Goal: Information Seeking & Learning: Learn about a topic

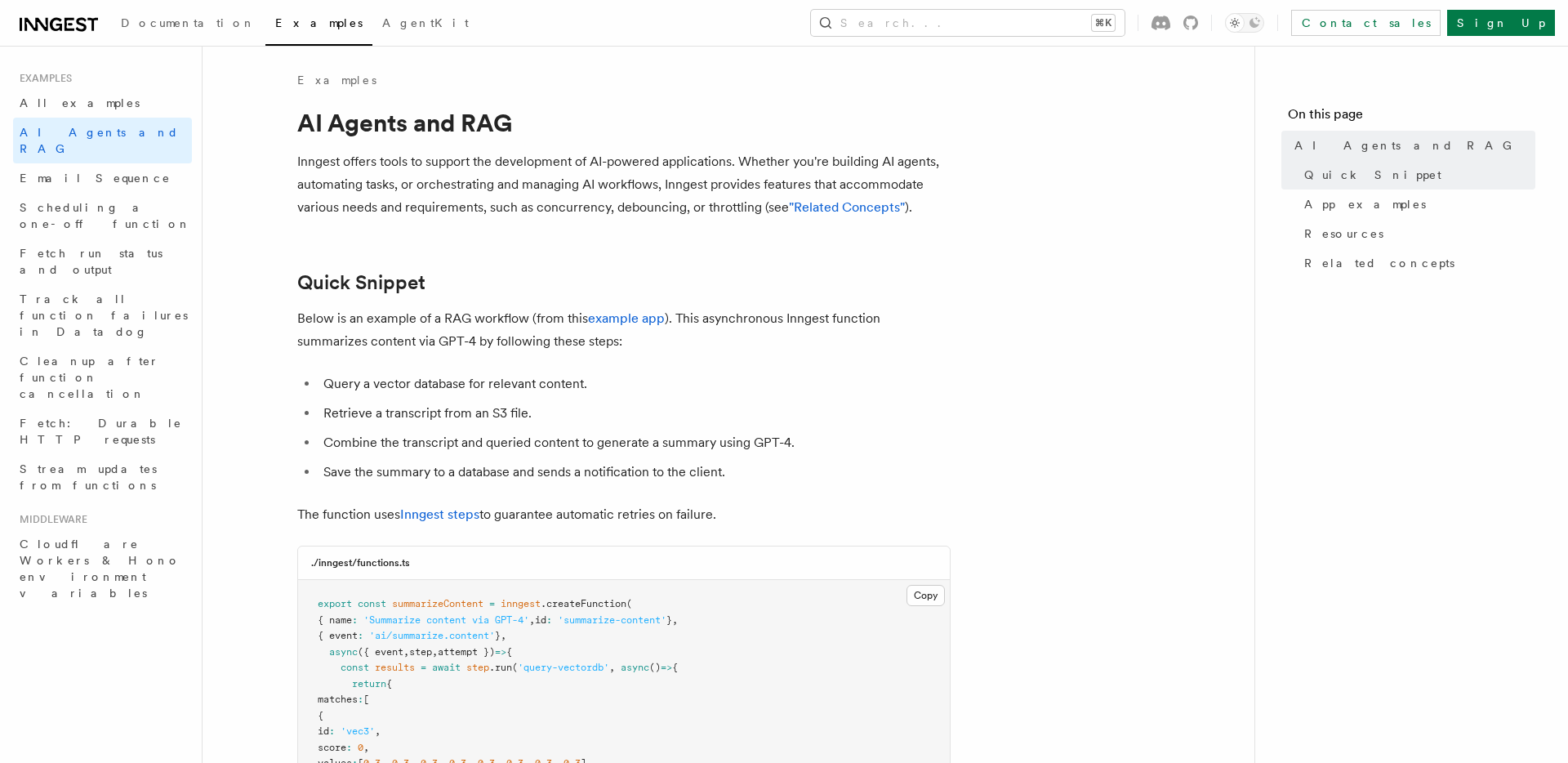
click at [664, 196] on p "Inngest offers tools to support the development of AI-powered applications. Whe…" at bounding box center [624, 184] width 653 height 68
click at [642, 188] on p "Inngest offers tools to support the development of AI-powered applications. Whe…" at bounding box center [624, 184] width 653 height 68
click at [657, 188] on p "Inngest offers tools to support the development of AI-powered applications. Whe…" at bounding box center [624, 184] width 653 height 68
click at [124, 417] on span "Fetch: Durable HTTP requests" at bounding box center [101, 432] width 163 height 29
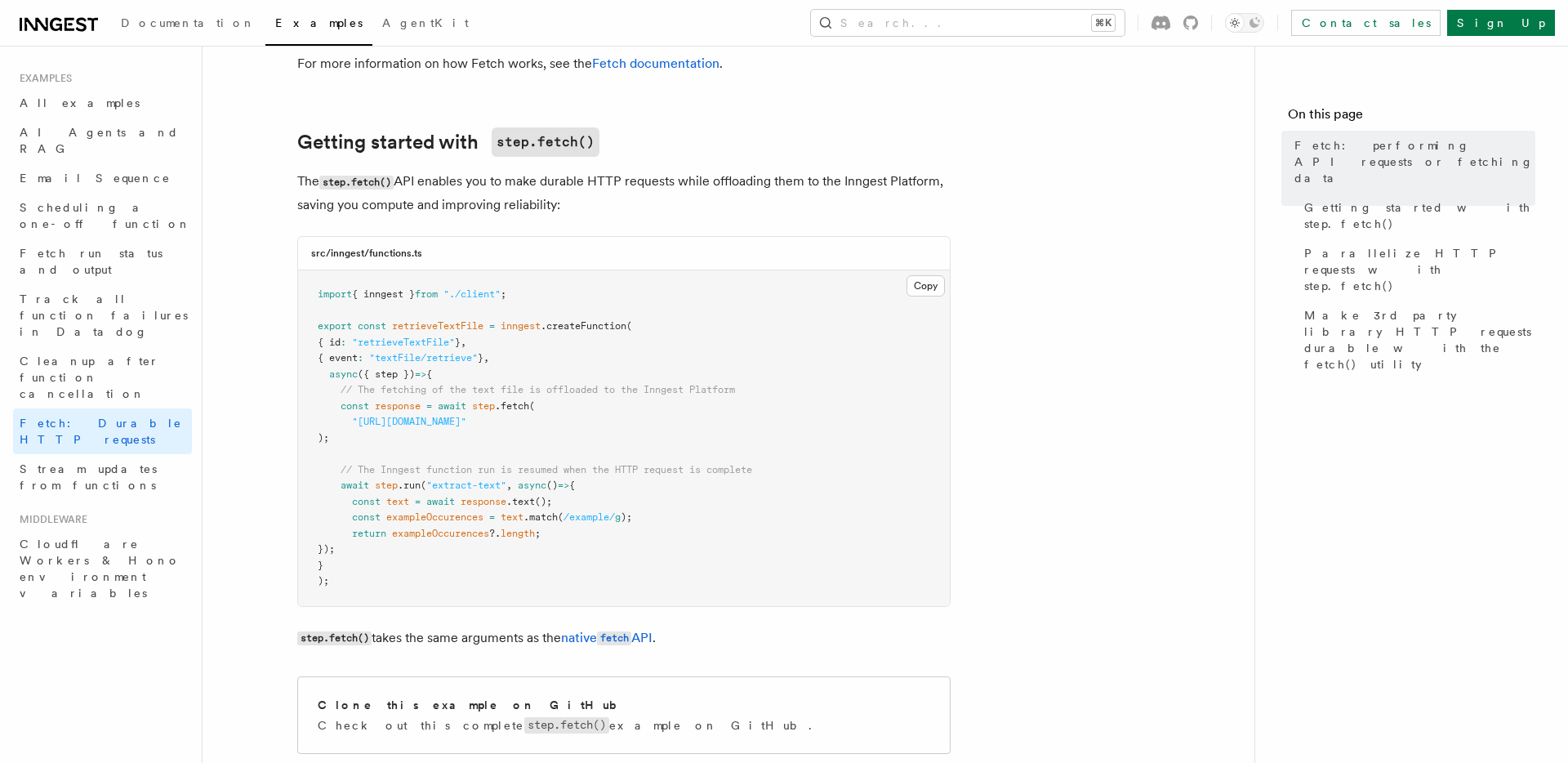
scroll to position [331, 0]
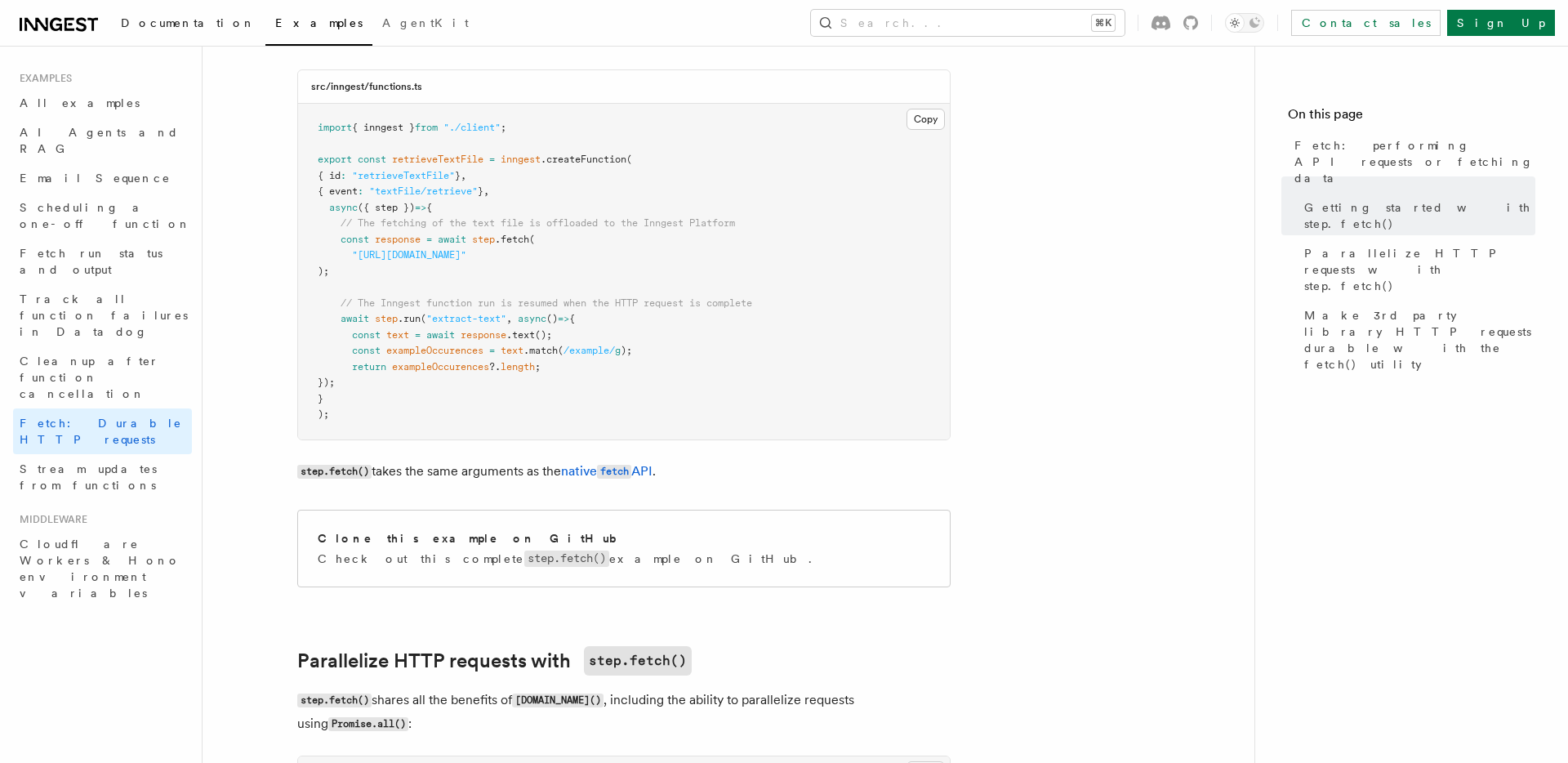
click at [147, 27] on span "Documentation" at bounding box center [188, 23] width 135 height 13
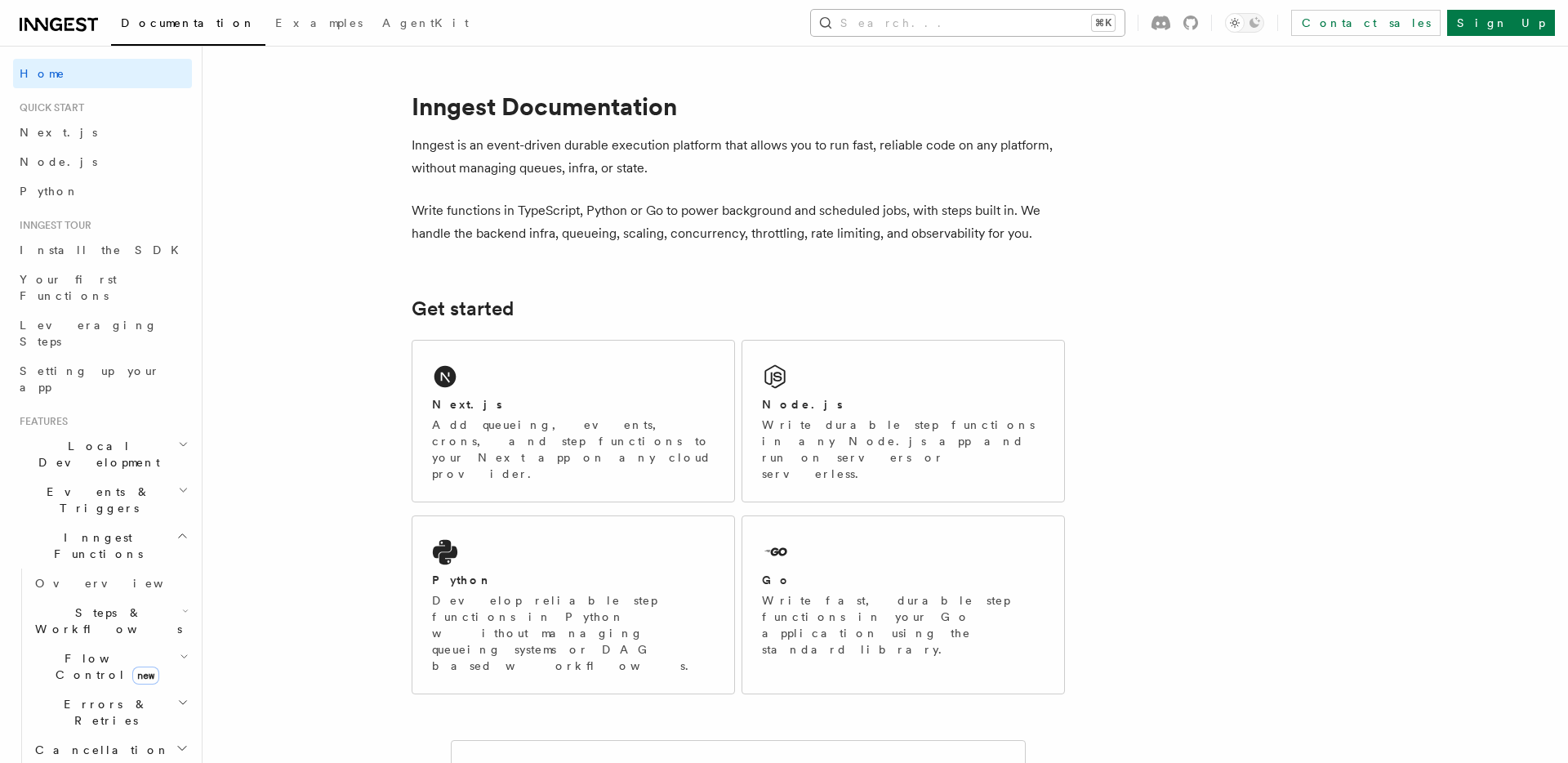
click at [1022, 16] on button "Search... ⌘K" at bounding box center [967, 23] width 314 height 26
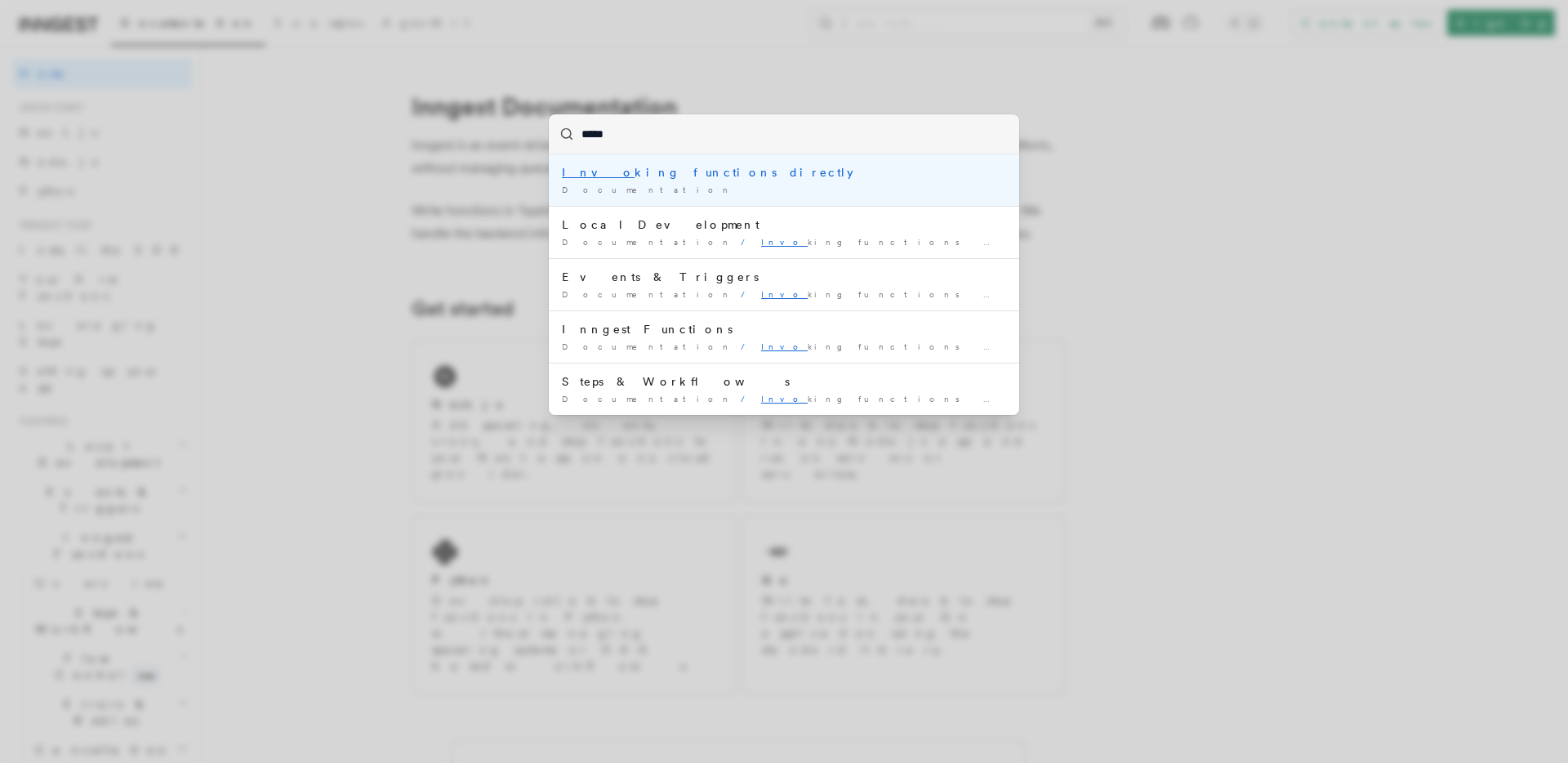
type input "******"
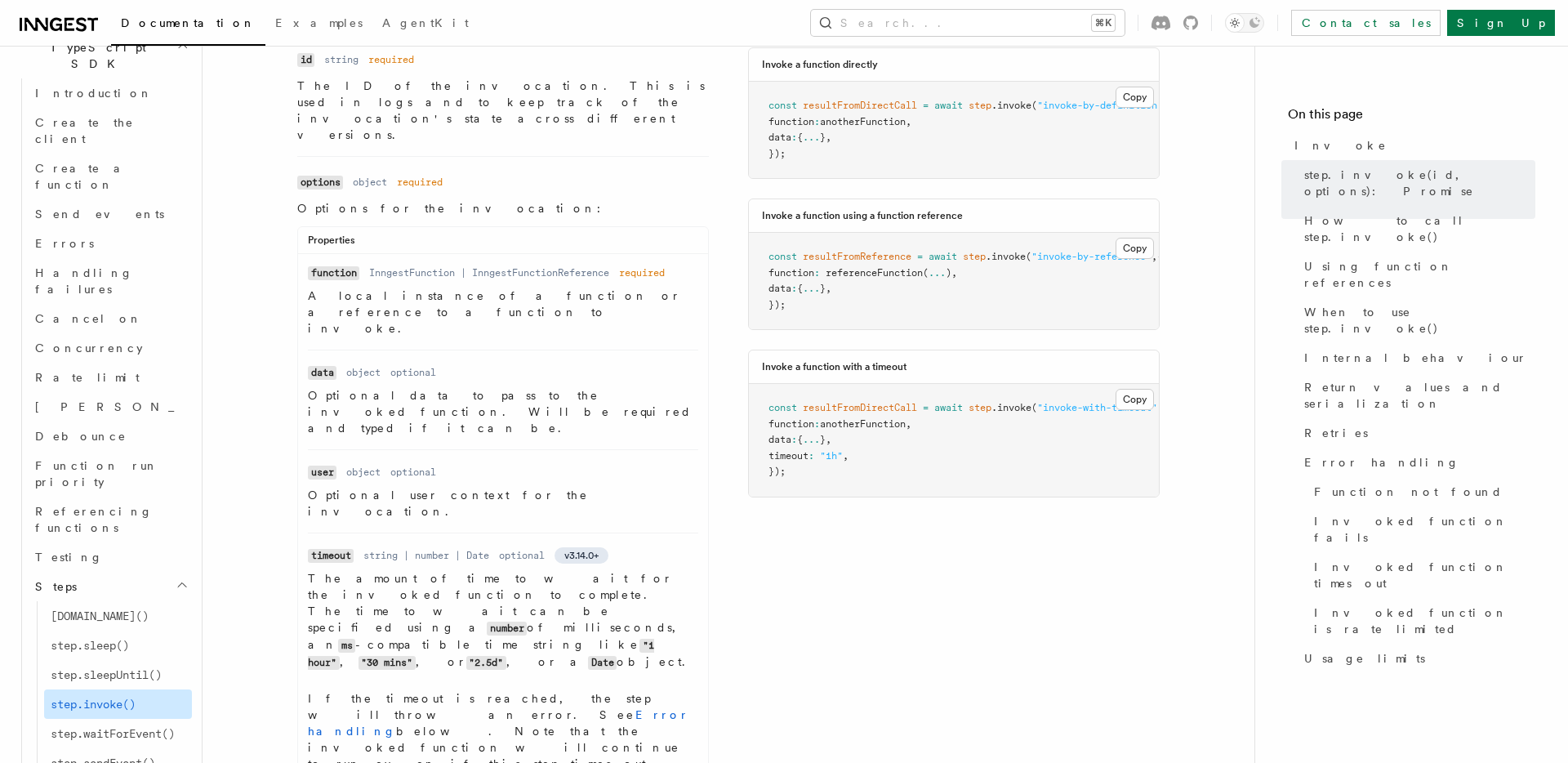
scroll to position [1118, 0]
click at [117, 605] on span "[DOMAIN_NAME]()" at bounding box center [100, 613] width 98 height 16
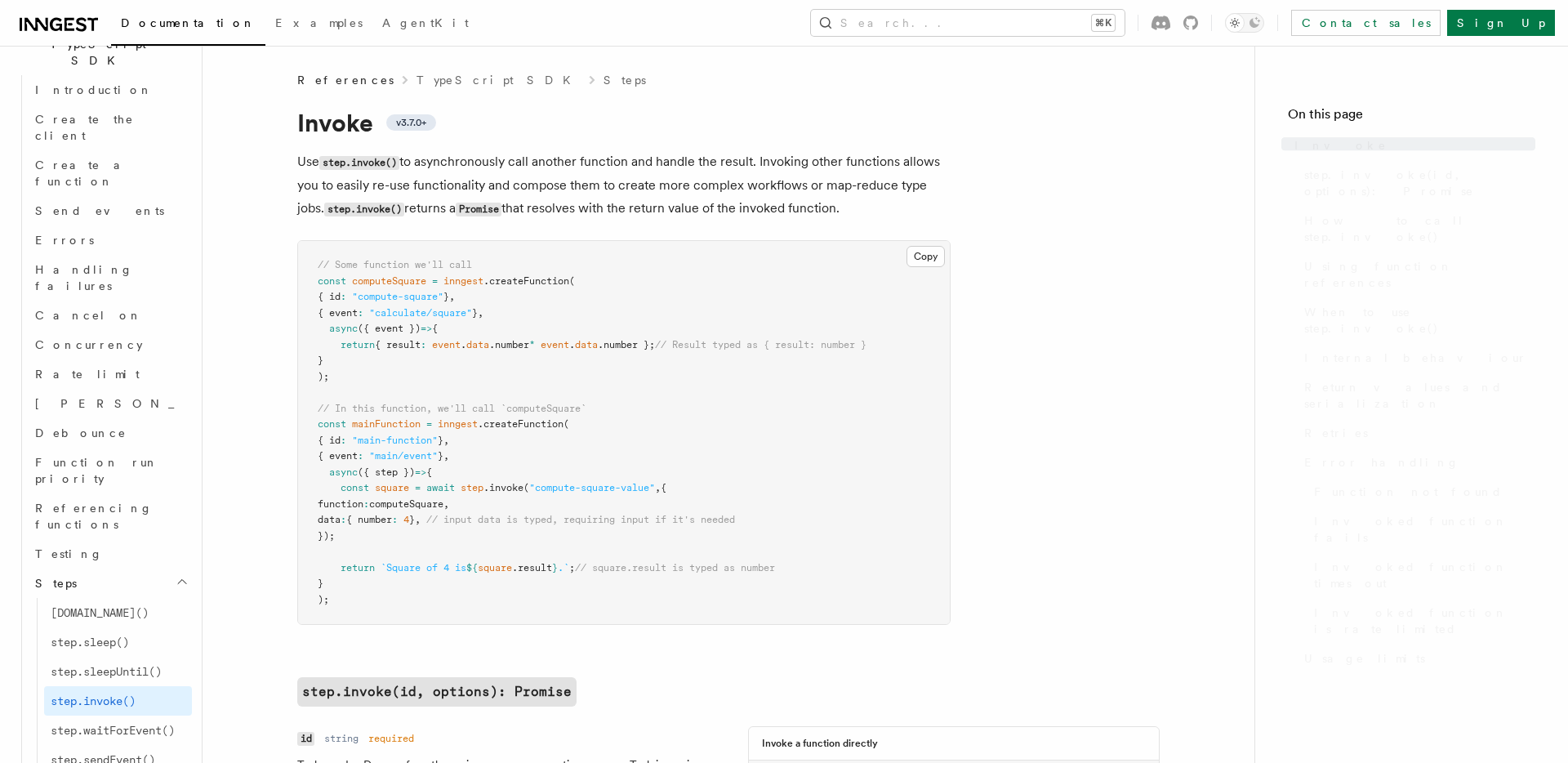
scroll to position [679, 0]
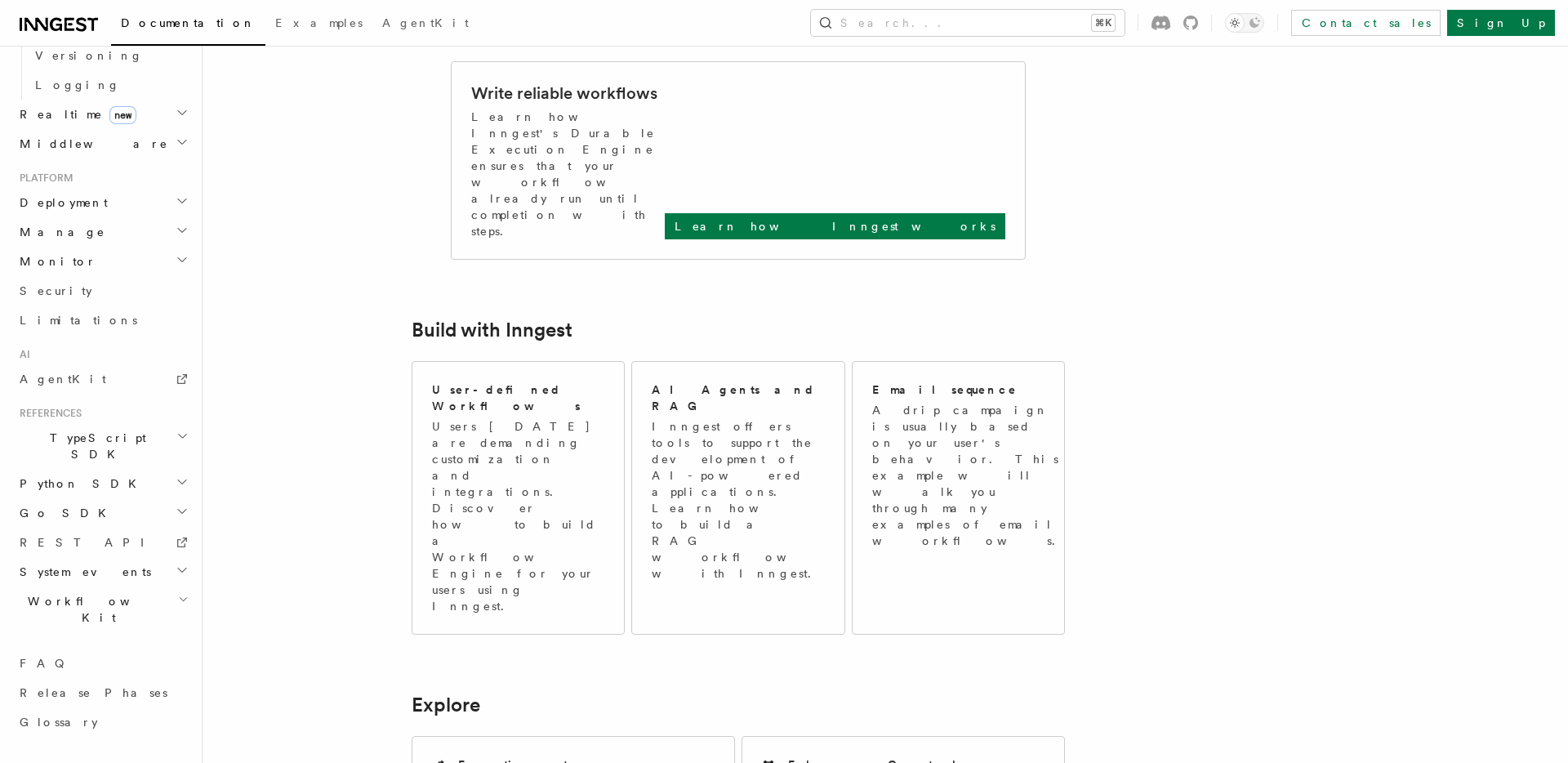
scroll to position [544, 0]
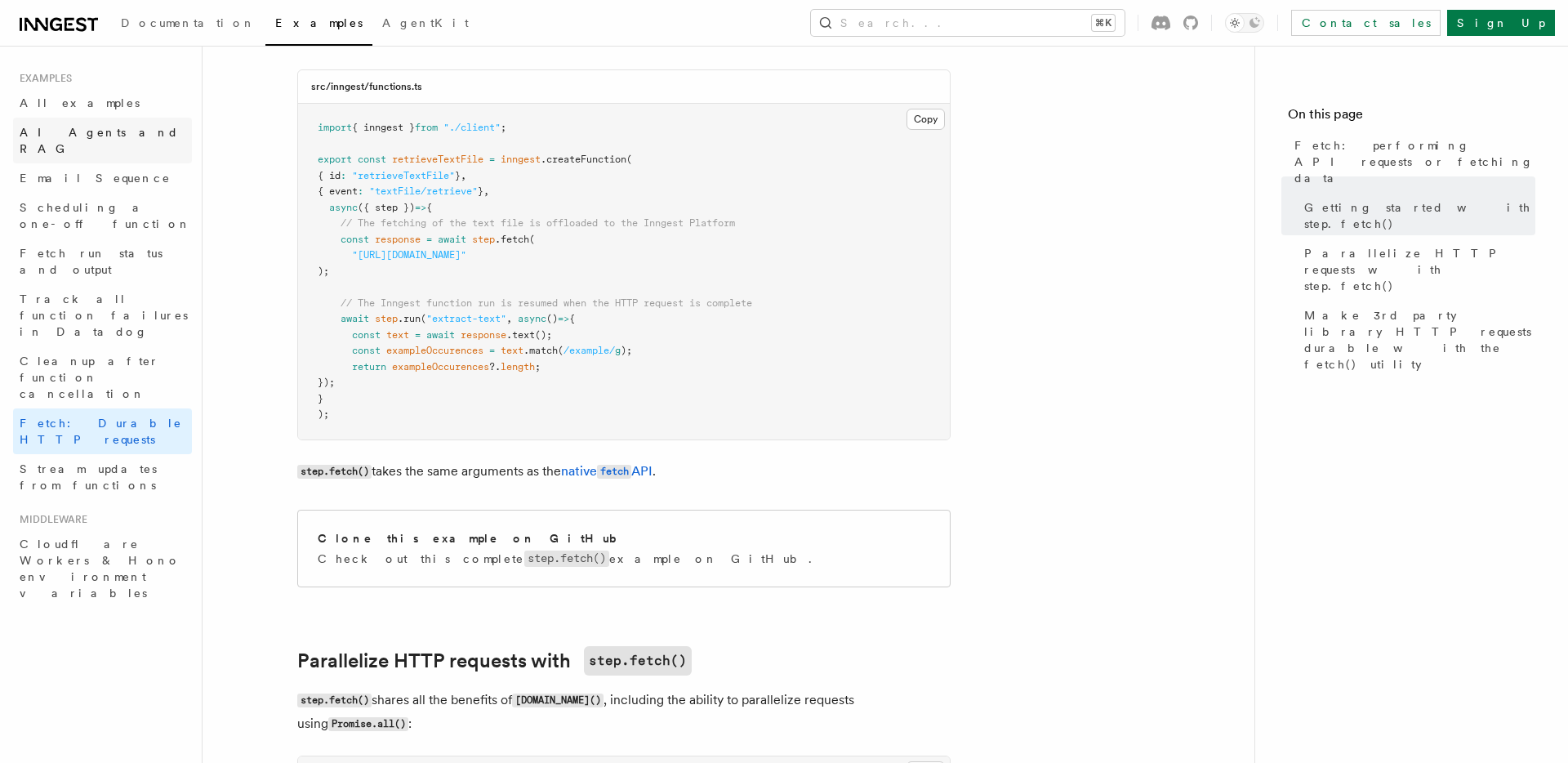
click at [97, 127] on span "AI Agents and RAG" at bounding box center [99, 140] width 159 height 29
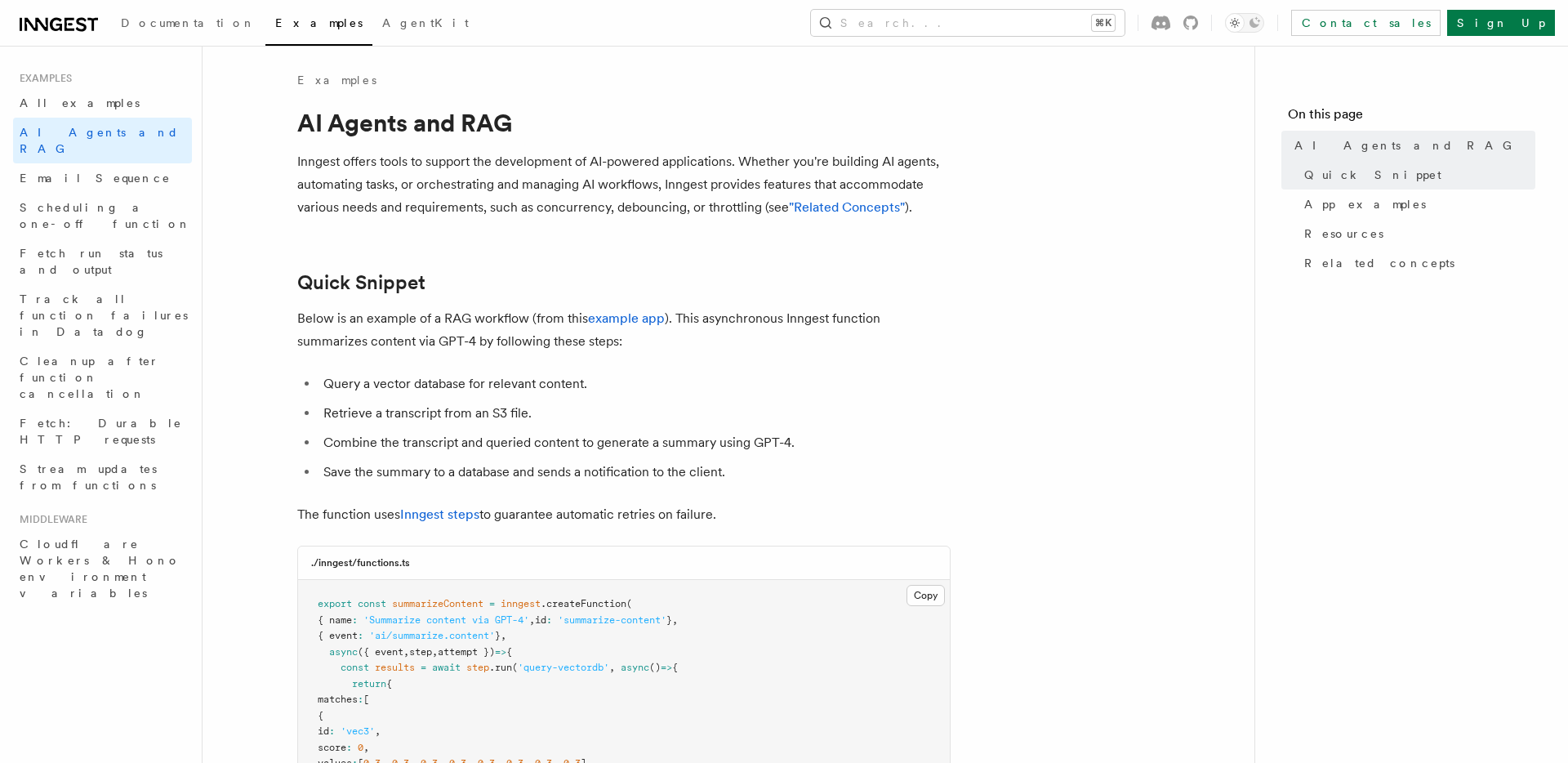
scroll to position [331, 0]
click at [132, 28] on span "Documentation" at bounding box center [188, 23] width 135 height 13
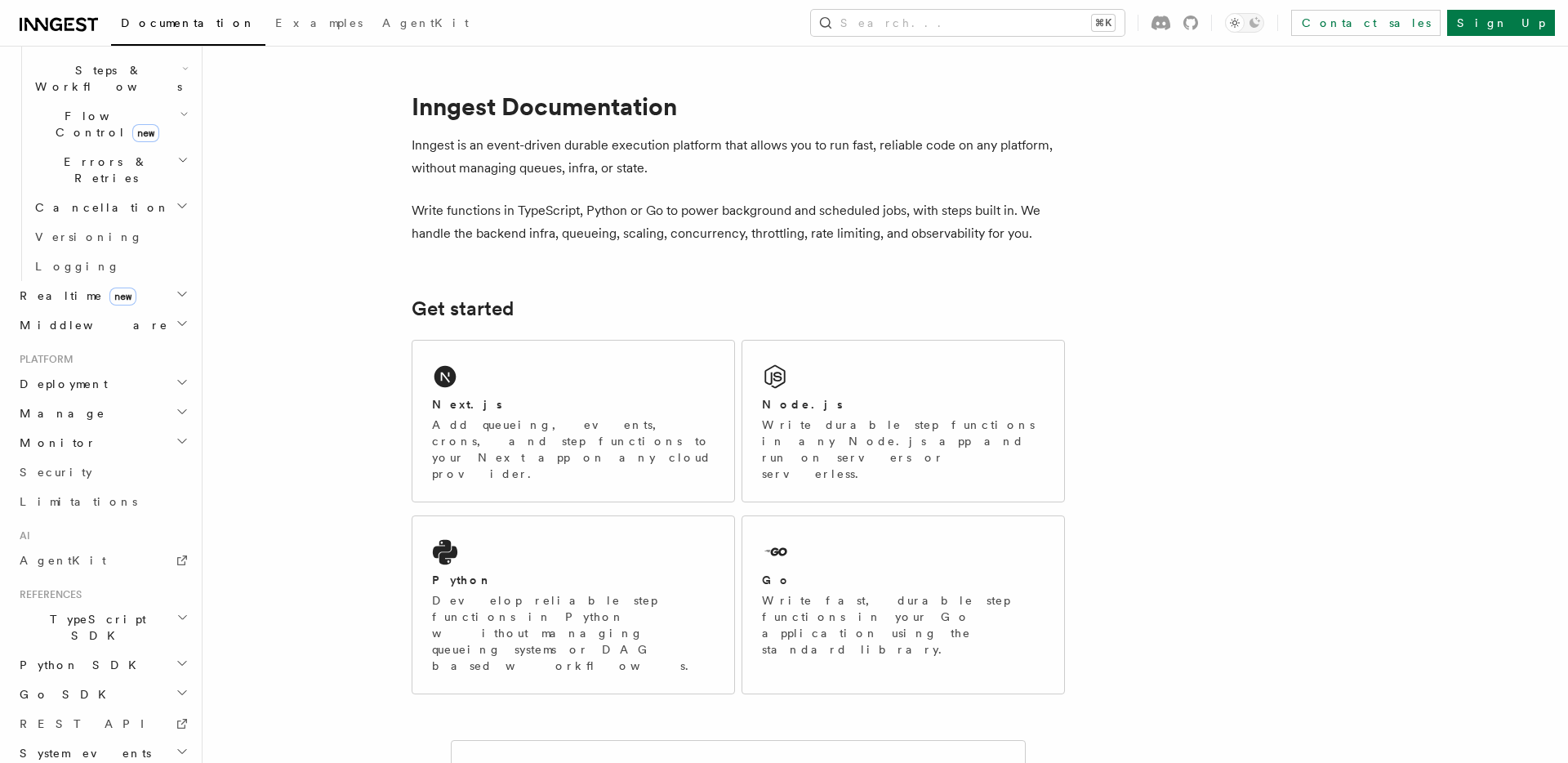
scroll to position [544, 0]
click at [76, 609] on span "TypeScript SDK" at bounding box center [94, 626] width 163 height 33
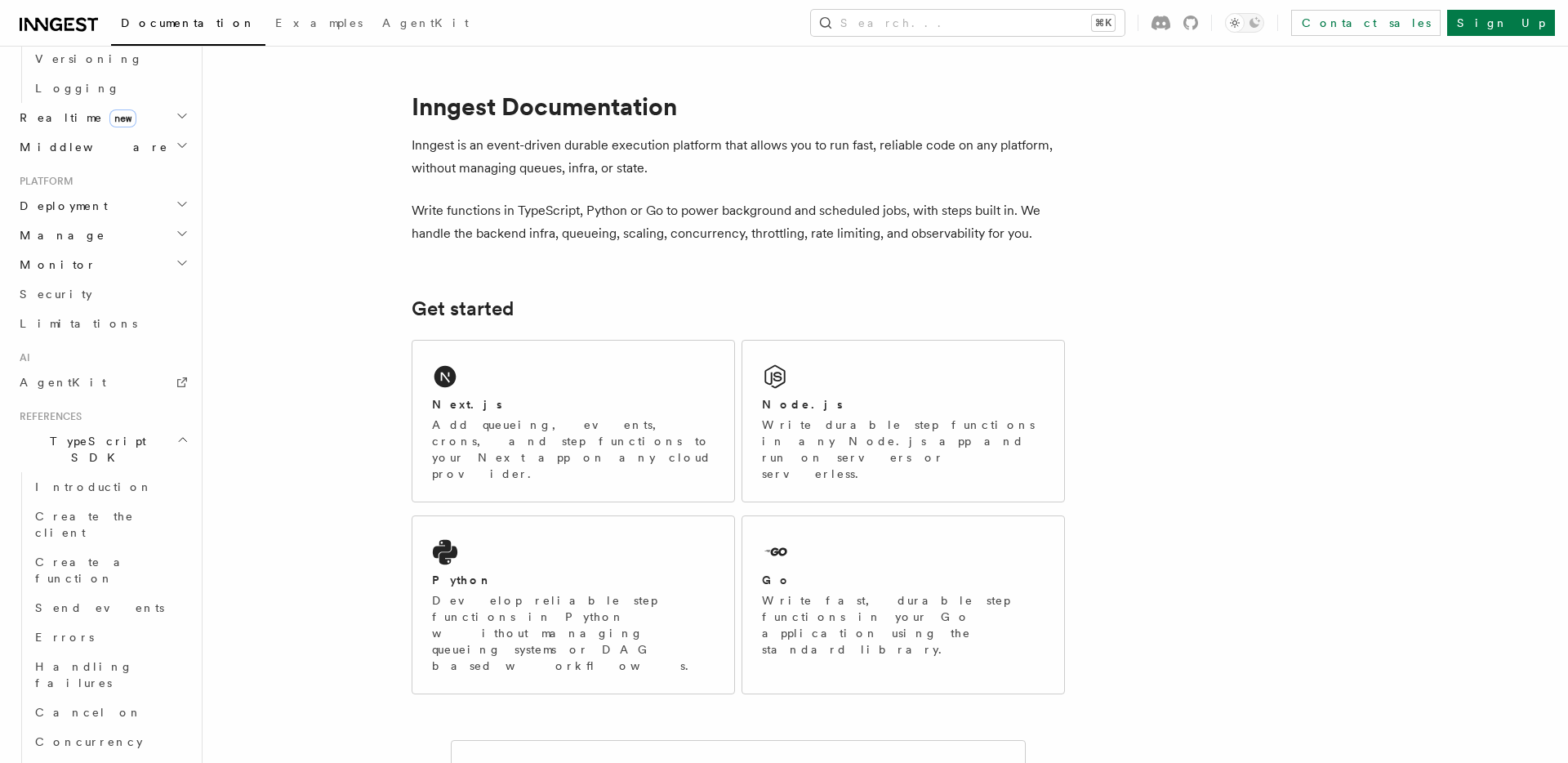
scroll to position [797, 0]
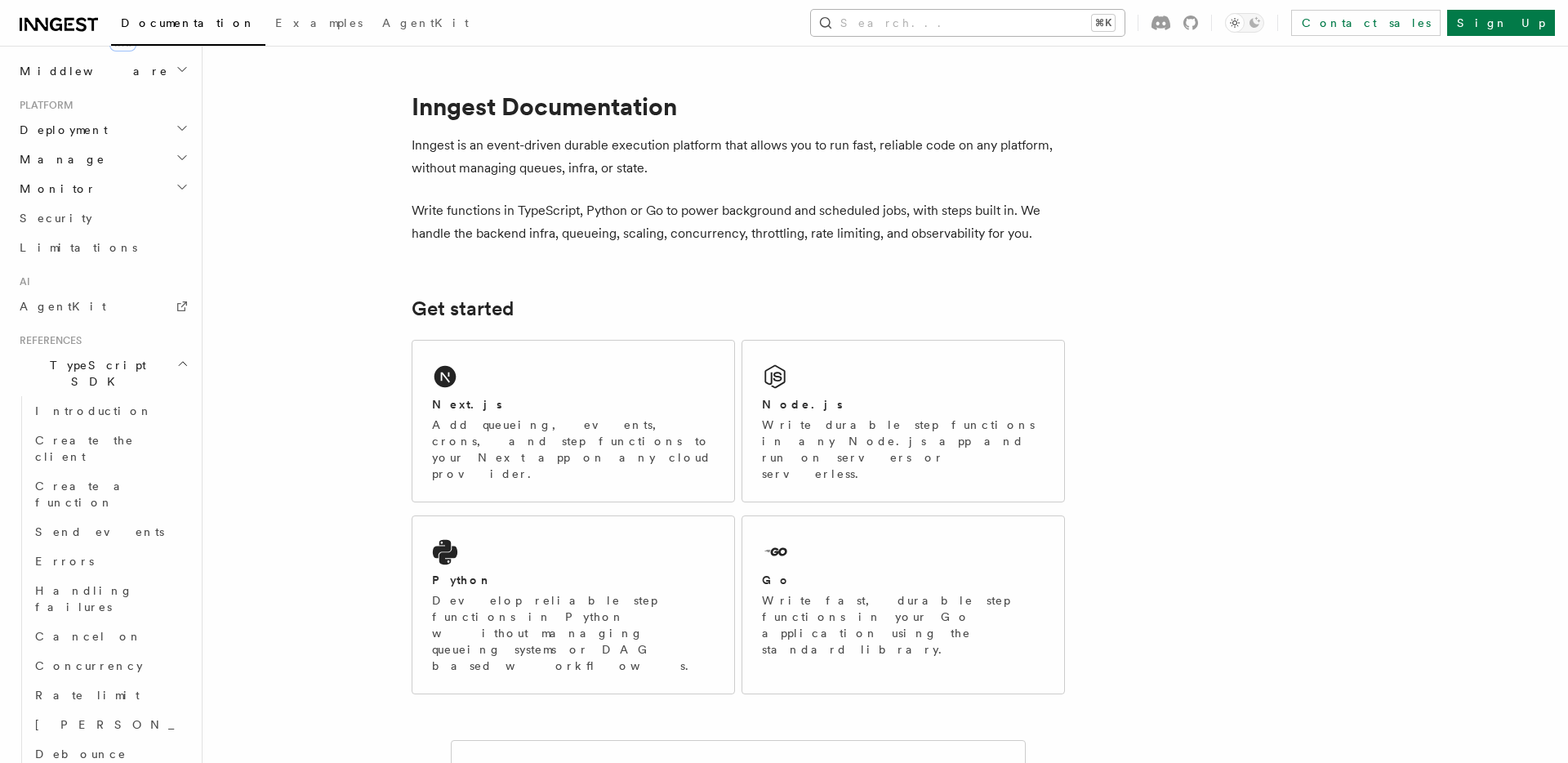
click at [1069, 25] on button "Search... ⌘K" at bounding box center [967, 23] width 314 height 26
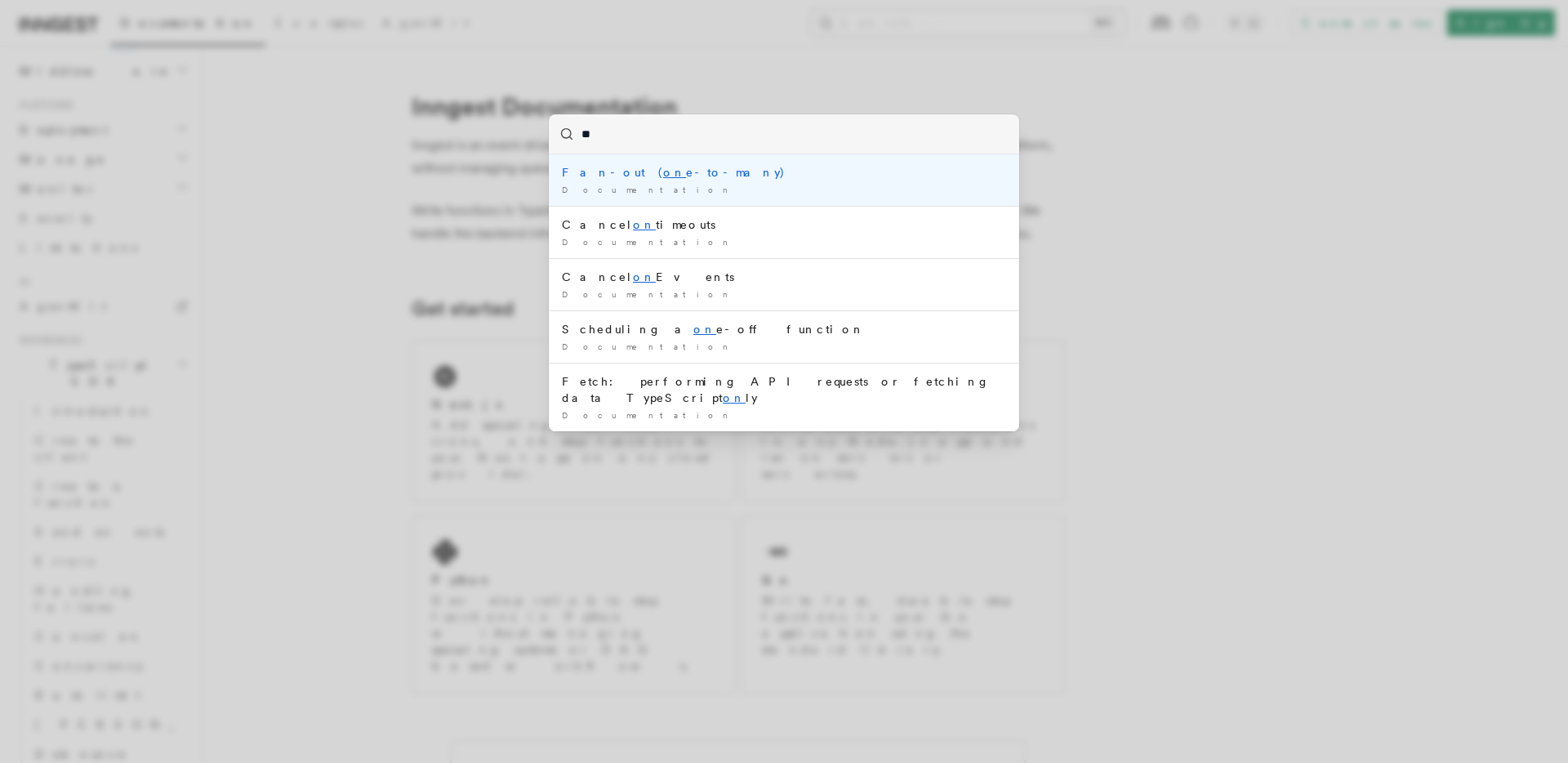
type input "*"
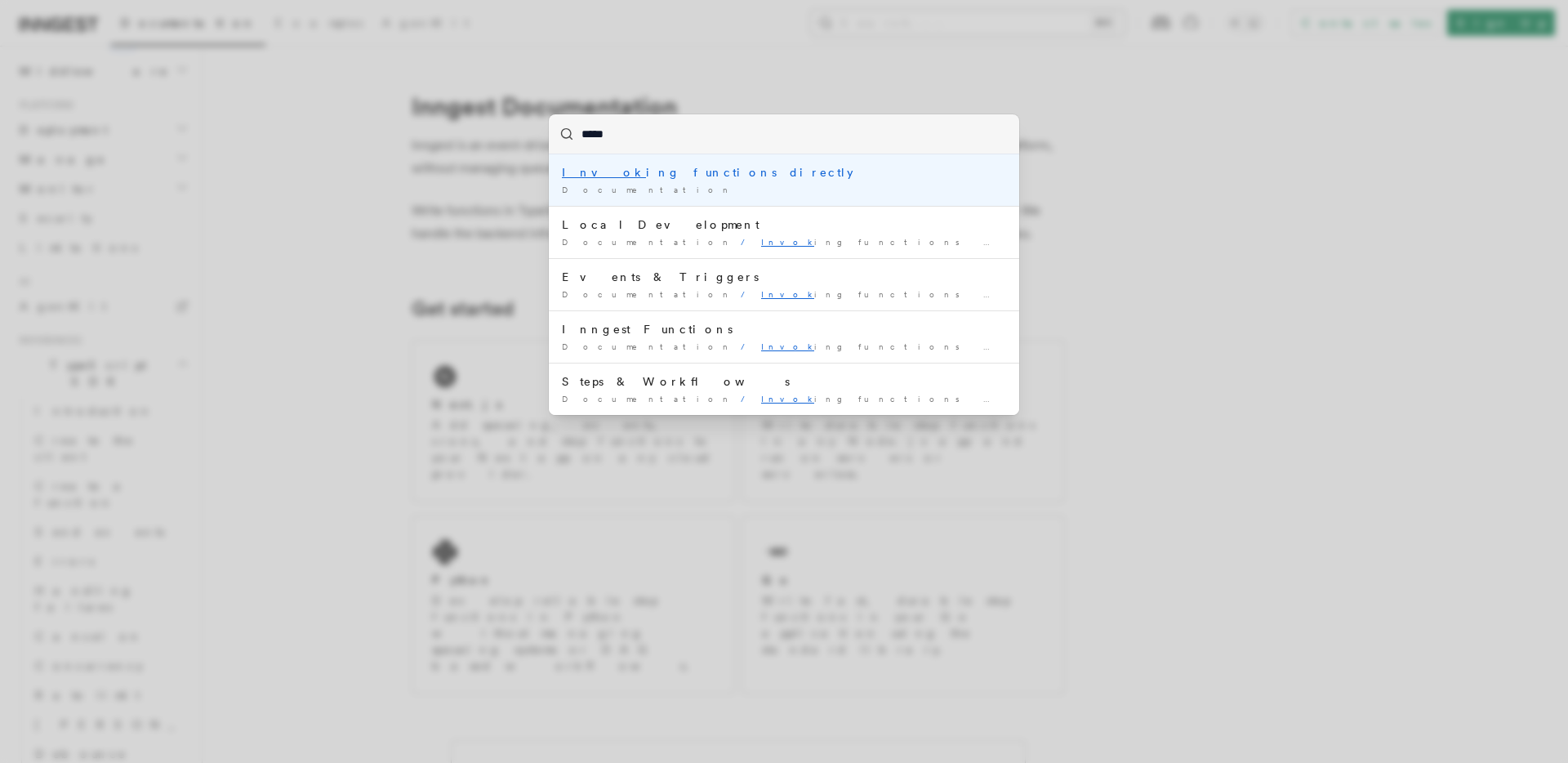
type input "******"
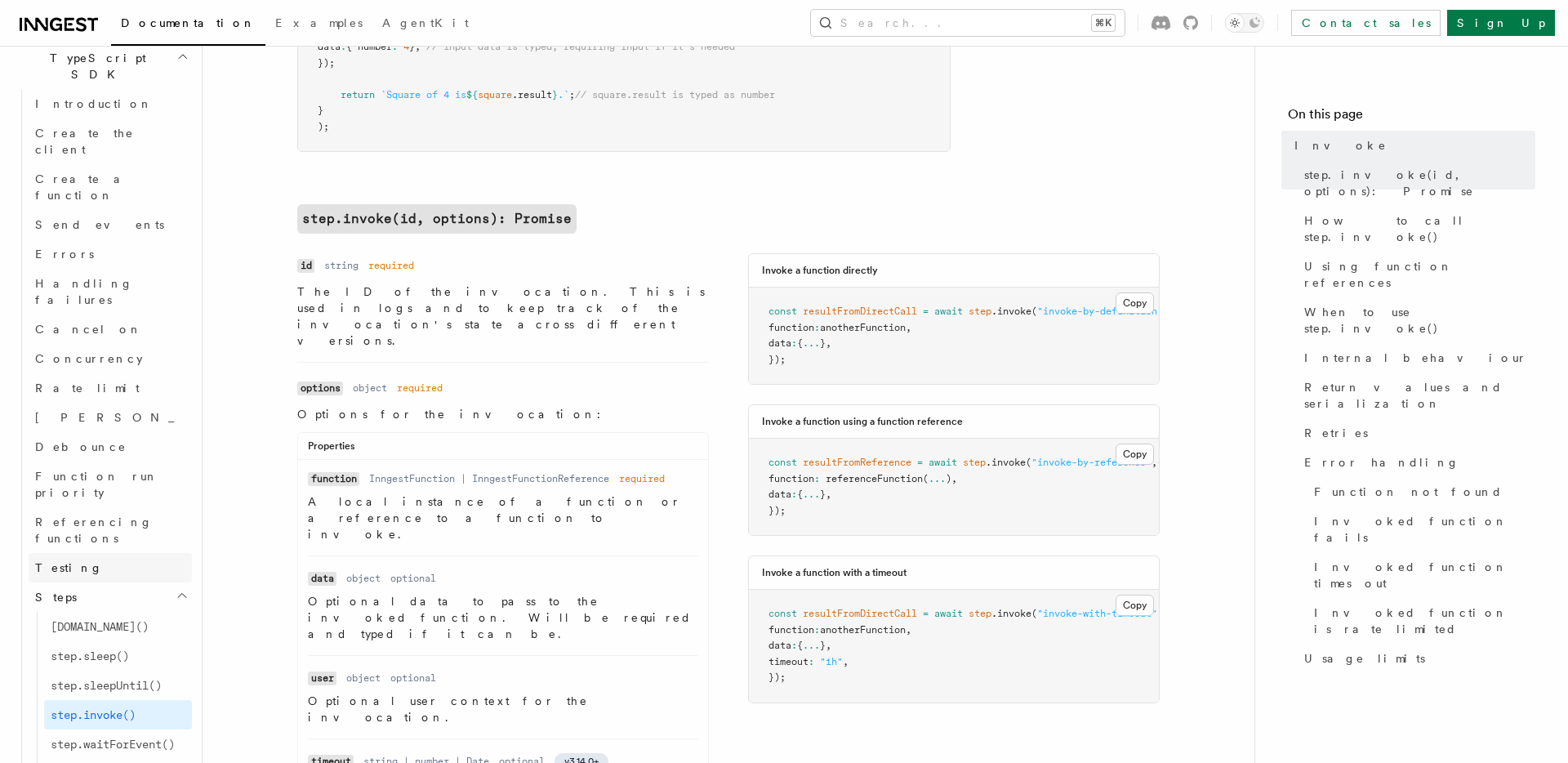
scroll to position [1113, 0]
click at [138, 721] on link "step.waitForEvent()" at bounding box center [117, 736] width 147 height 29
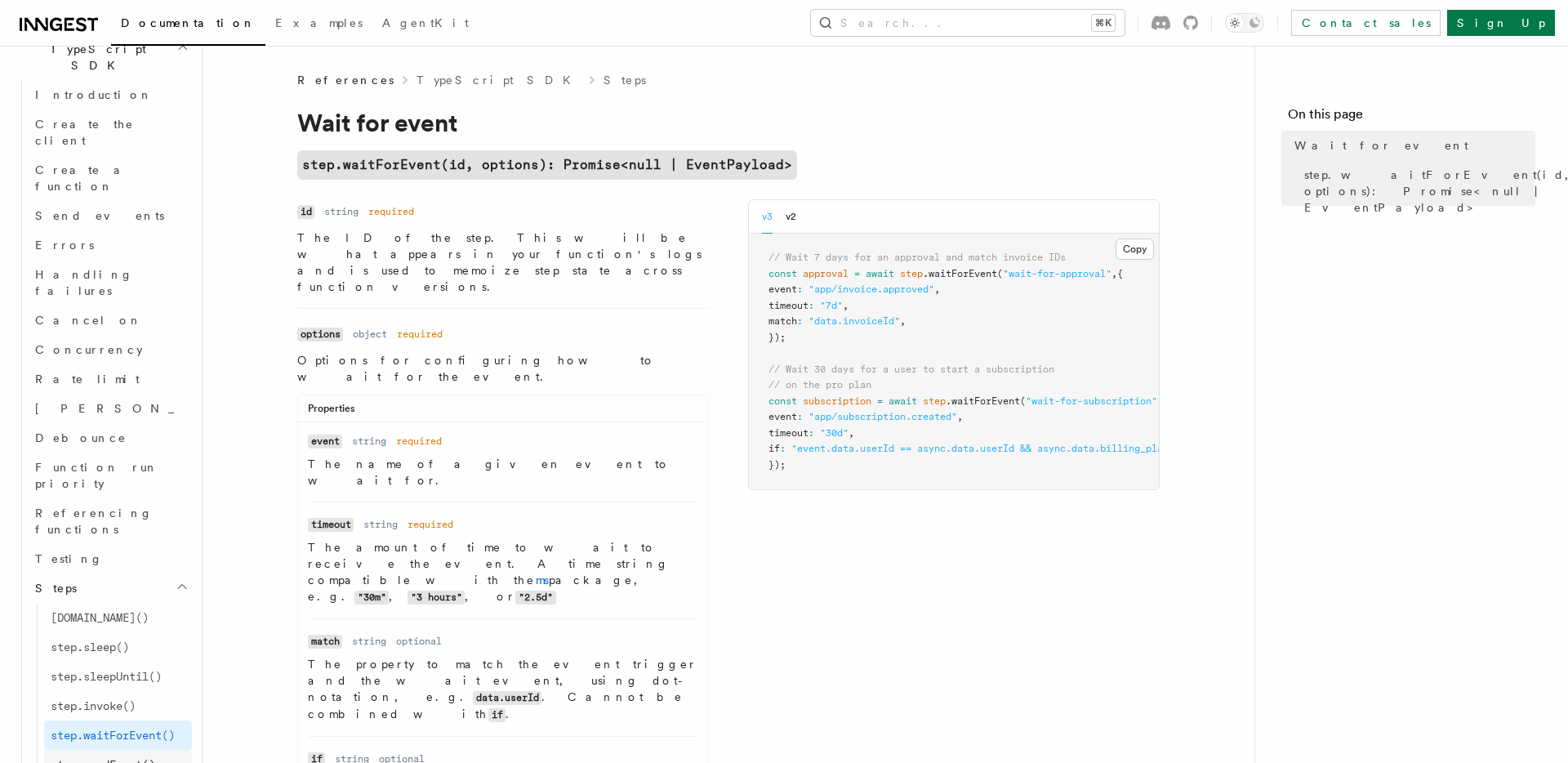
click at [116, 750] on link "step.sendEvent()" at bounding box center [117, 765] width 147 height 29
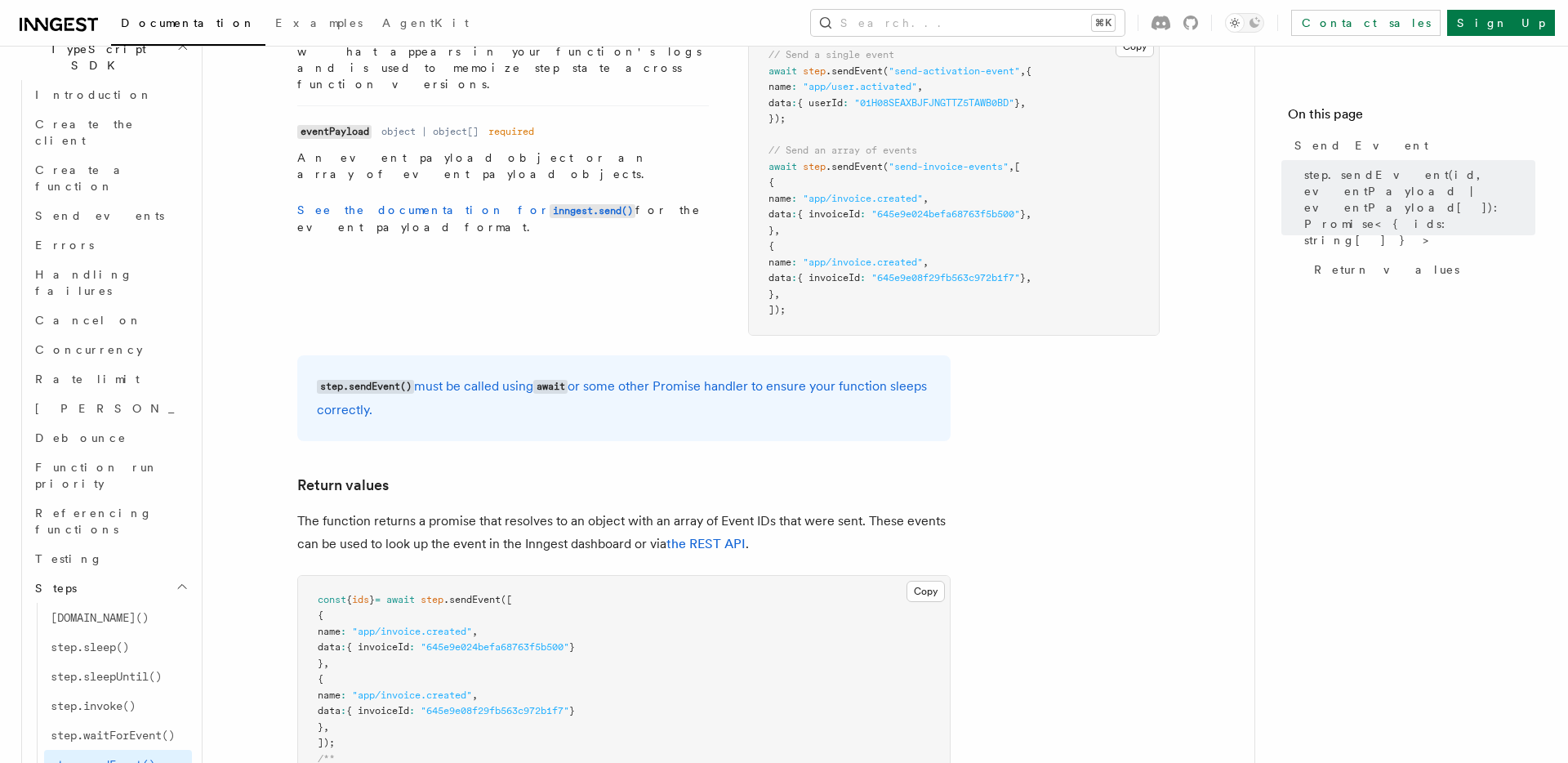
scroll to position [731, 0]
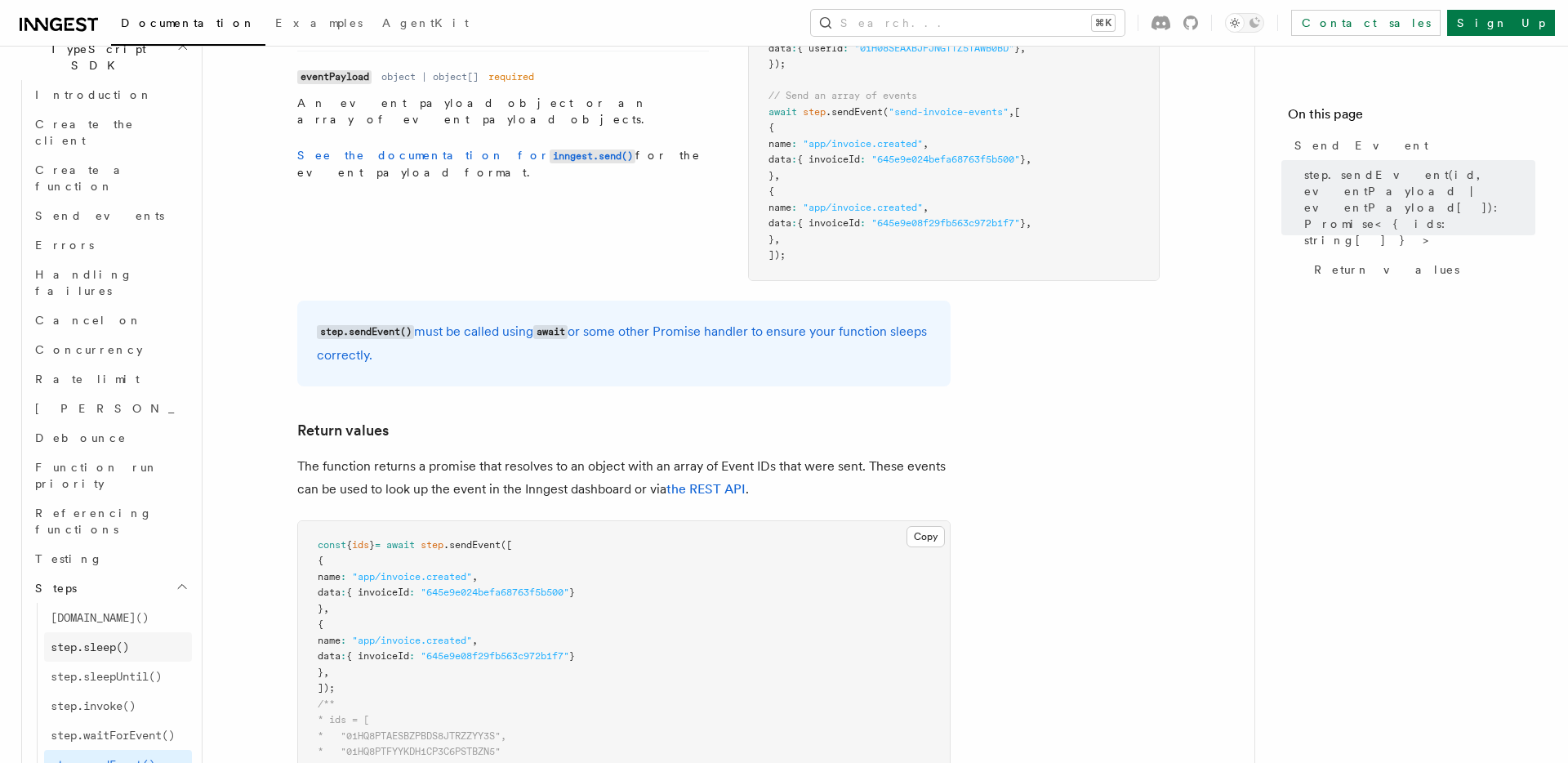
click at [139, 633] on link "step.sleep()" at bounding box center [117, 647] width 147 height 29
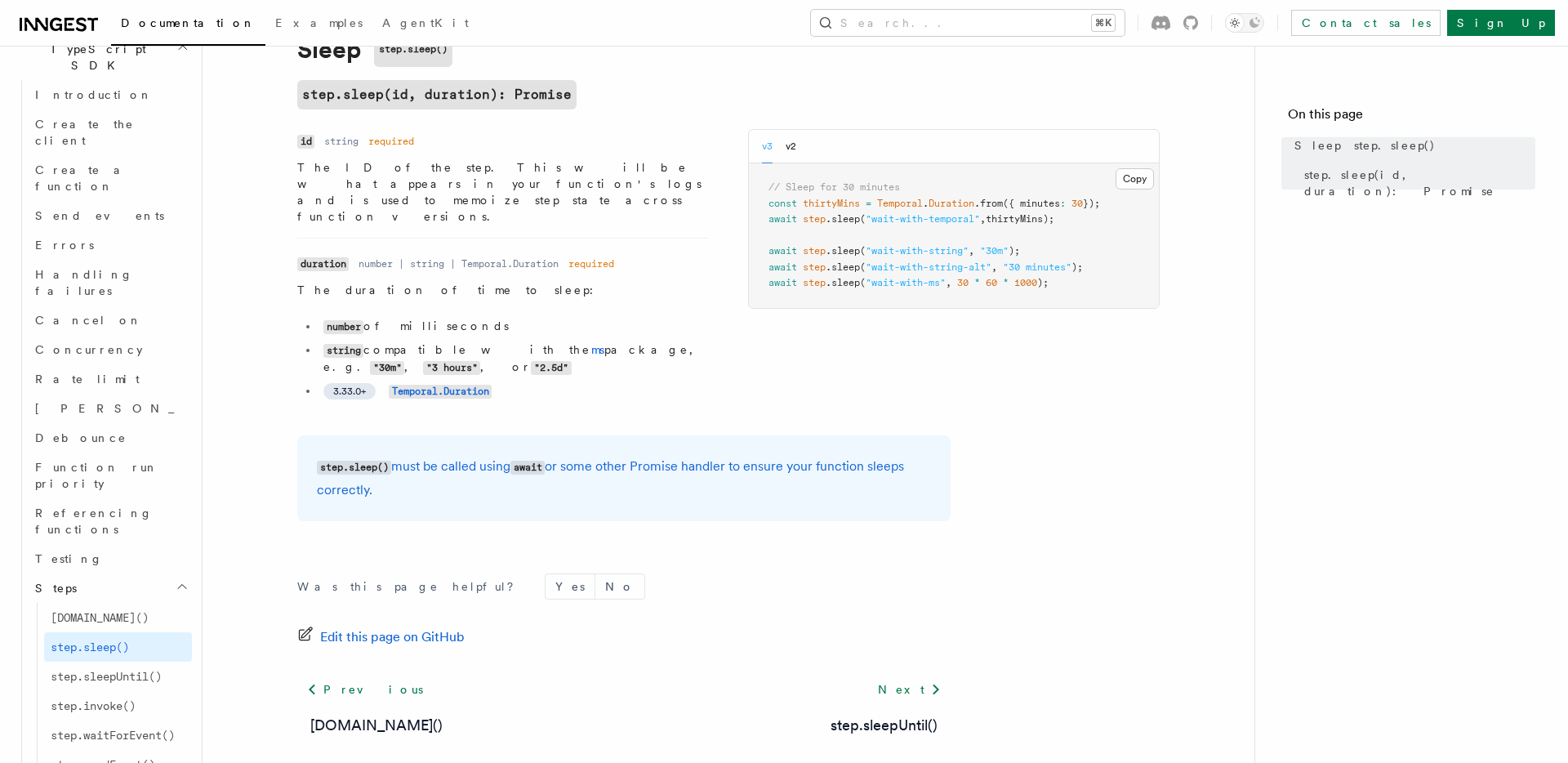
scroll to position [127, 0]
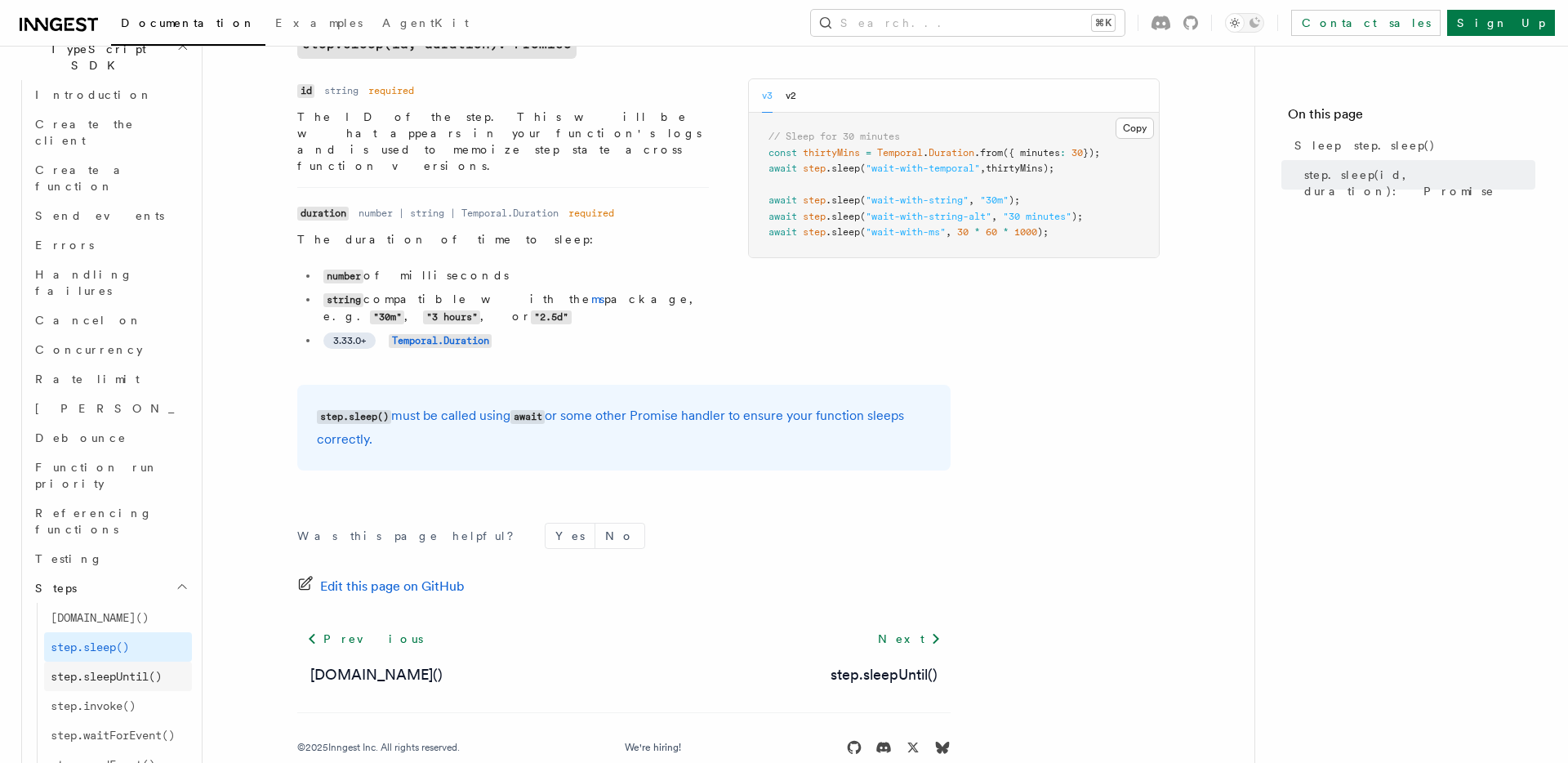
click at [141, 670] on span "step.sleepUntil()" at bounding box center [106, 677] width 111 height 13
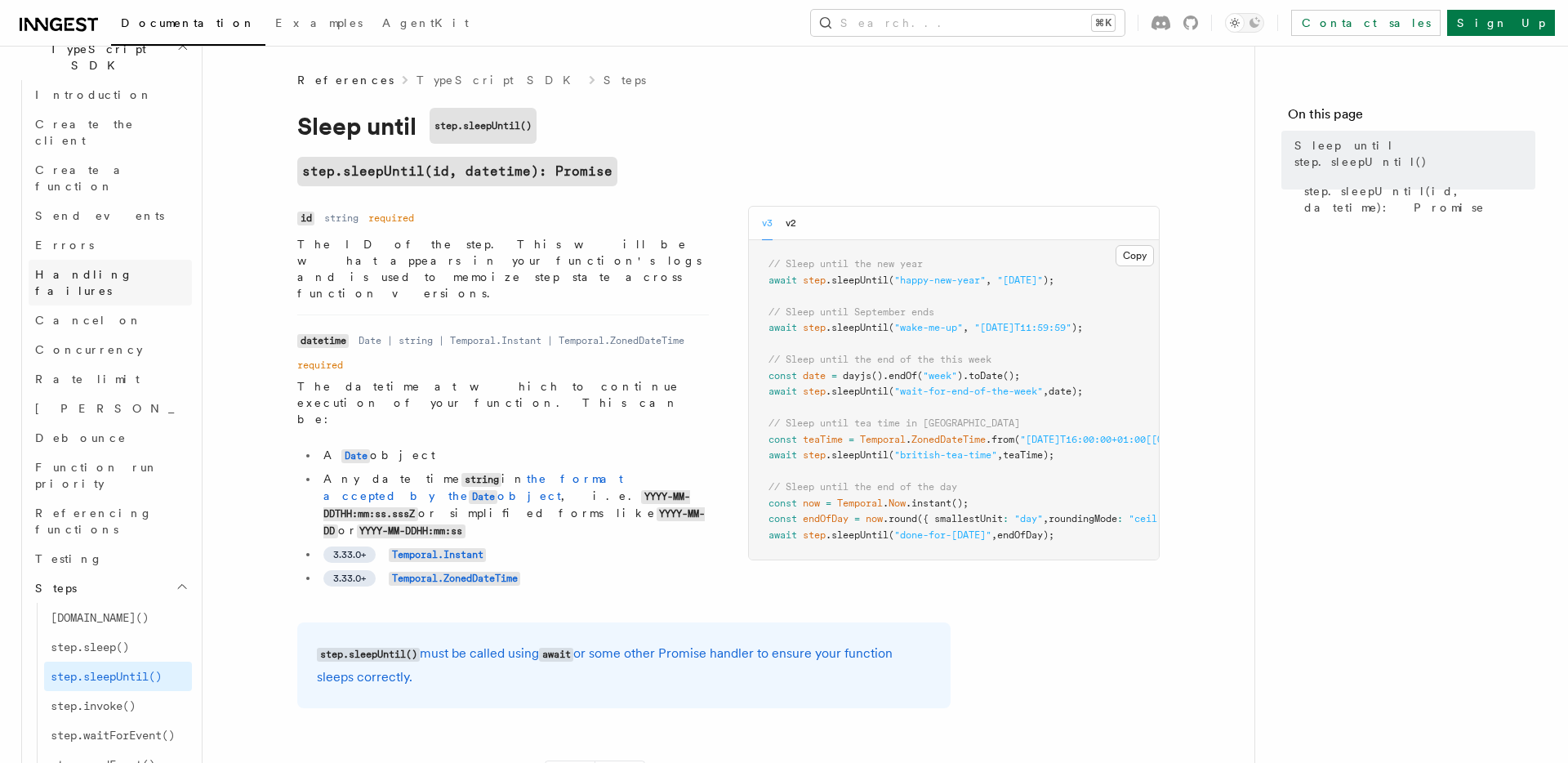
click at [90, 259] on link "Handling failures" at bounding box center [109, 282] width 163 height 46
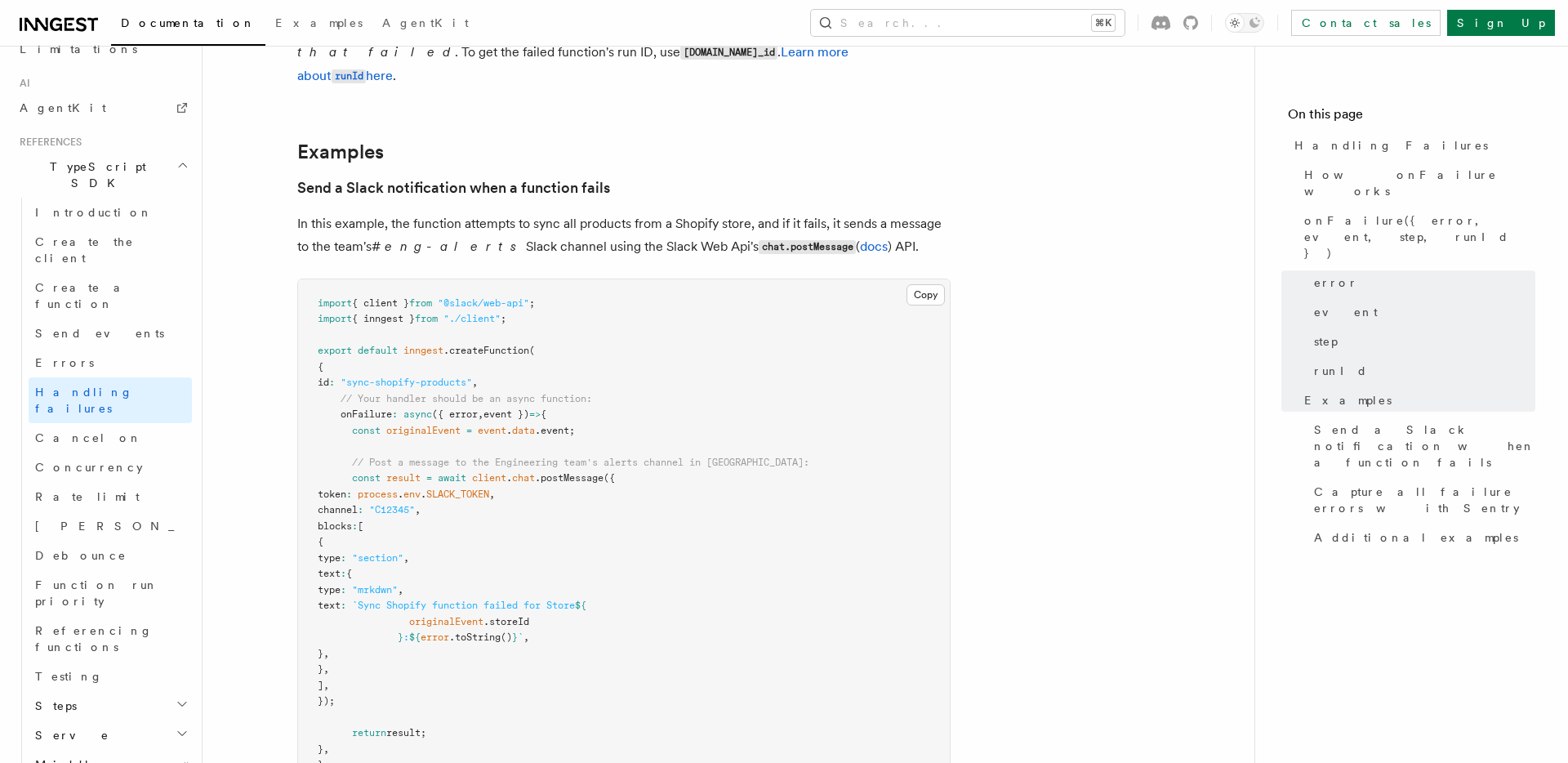
scroll to position [1788, 0]
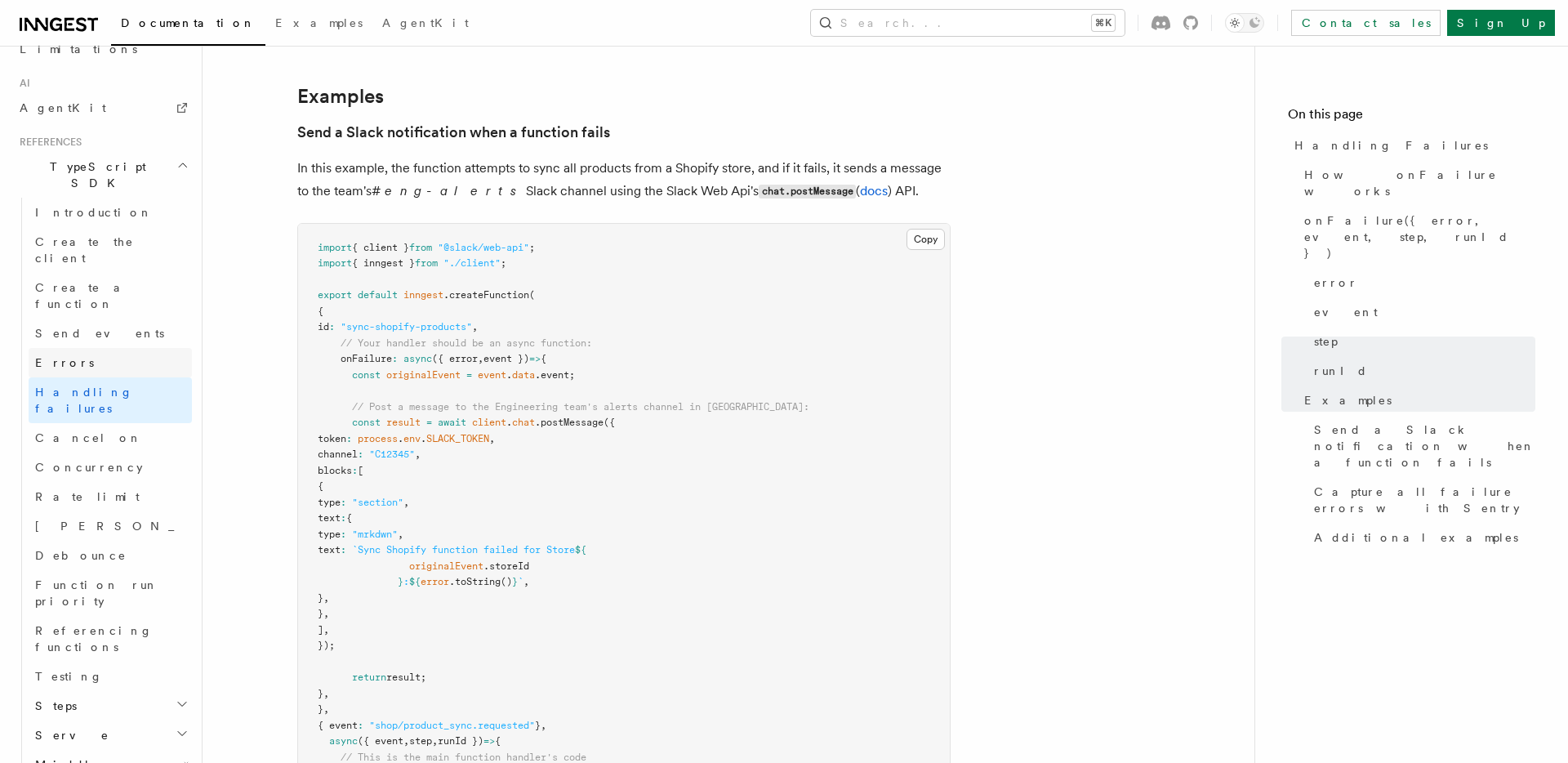
click at [126, 348] on link "Errors" at bounding box center [109, 362] width 163 height 29
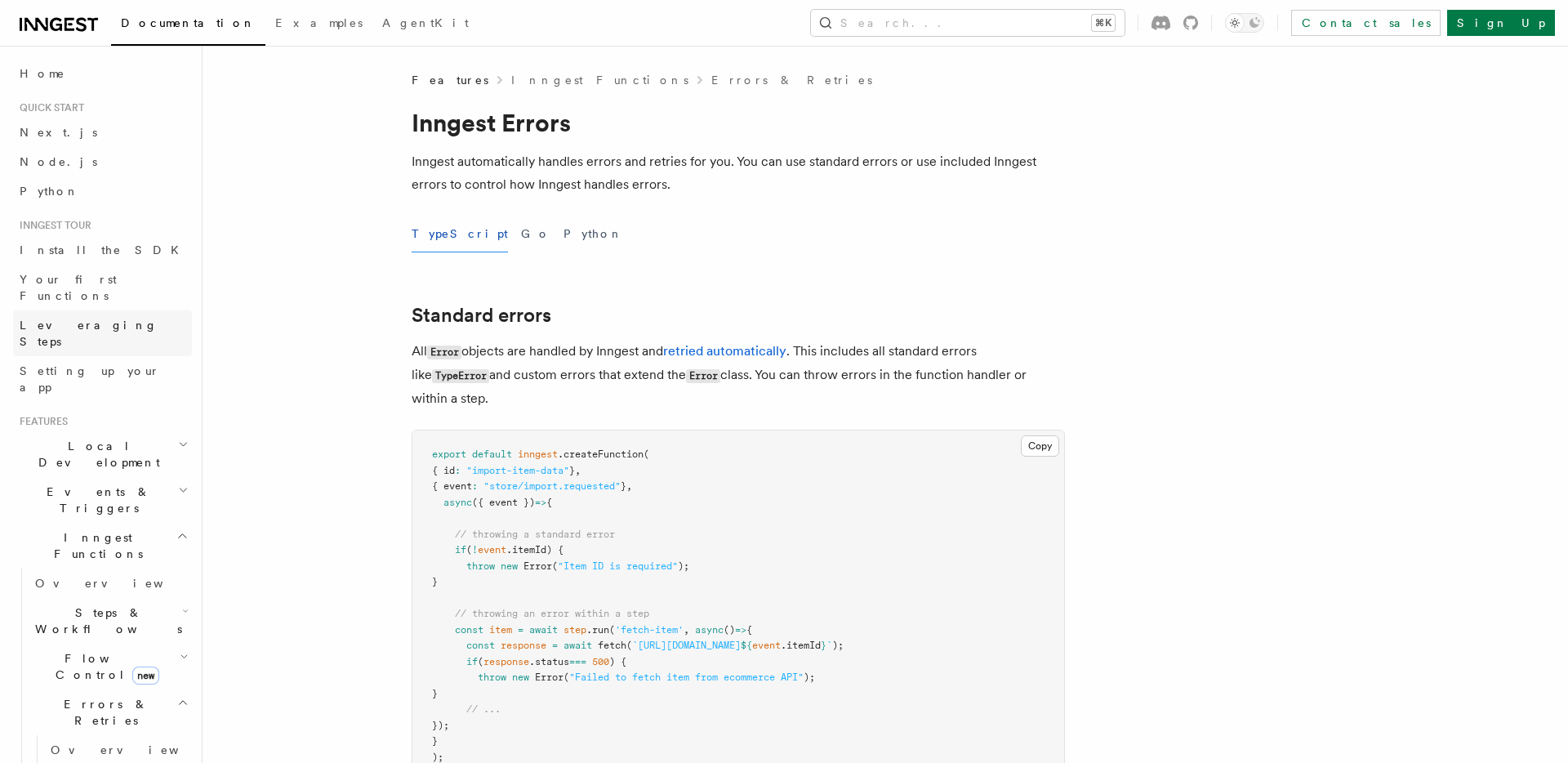
scroll to position [358, 0]
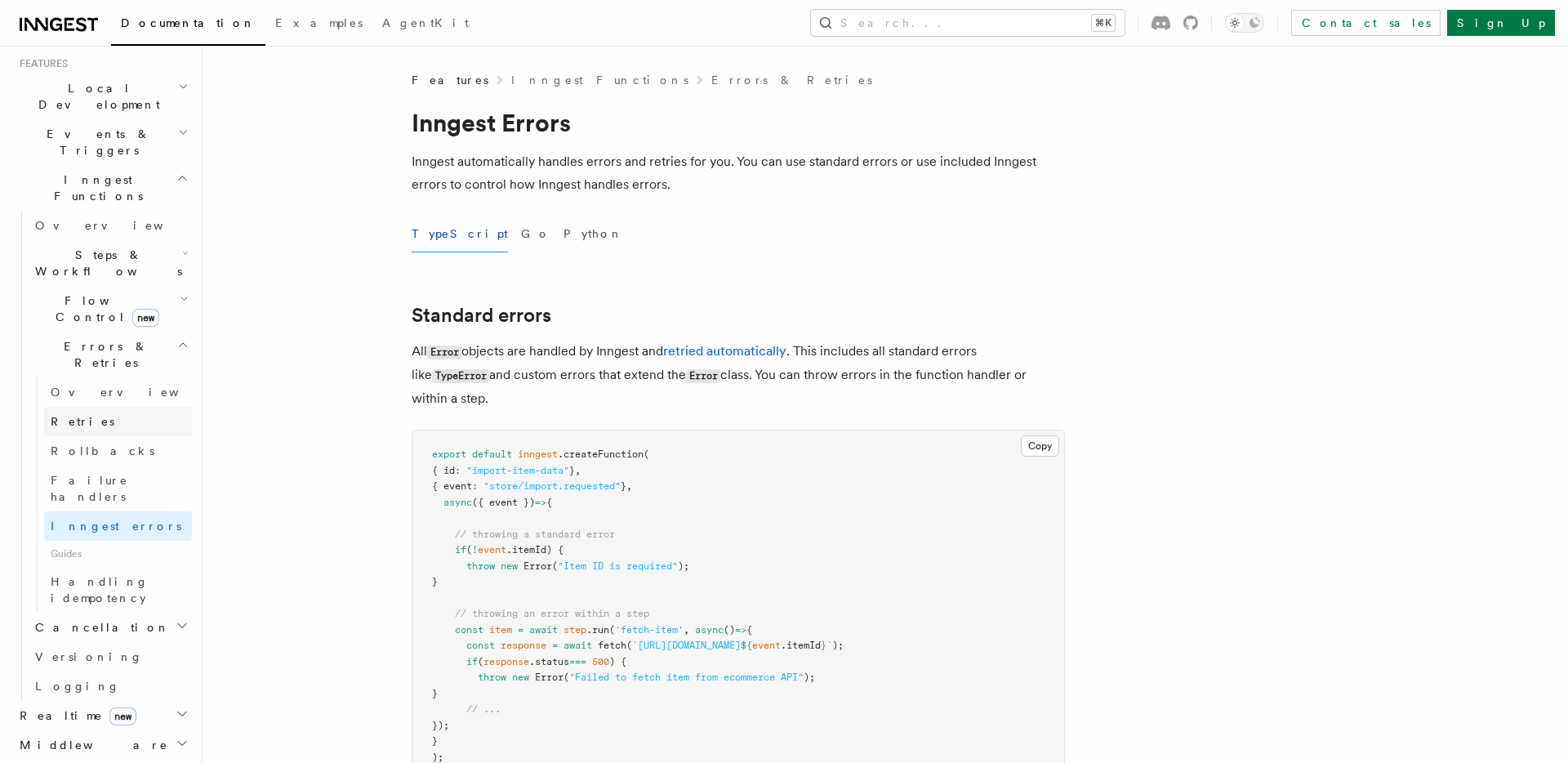
click at [109, 407] on link "Retries" at bounding box center [117, 422] width 147 height 29
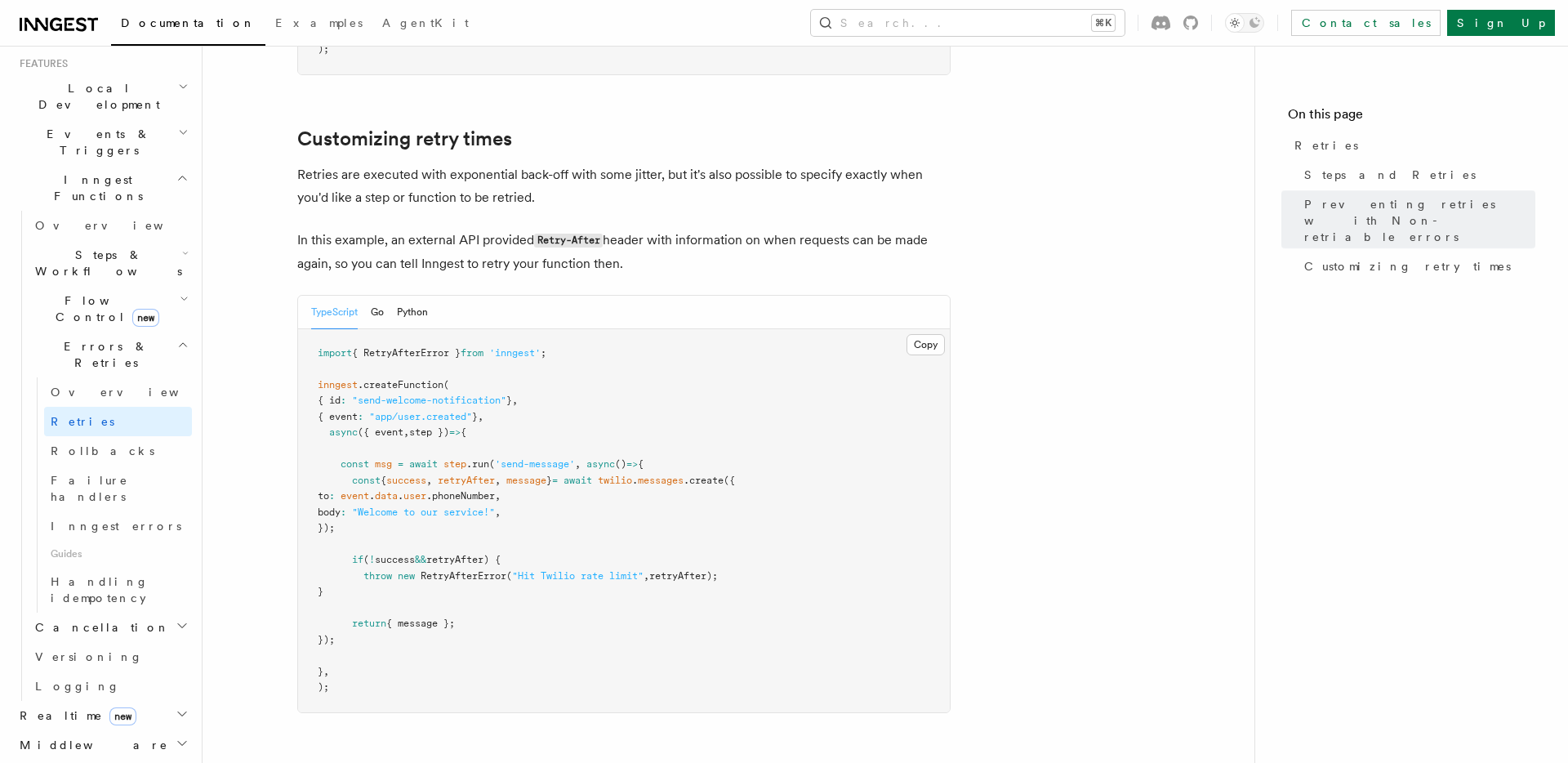
scroll to position [2339, 0]
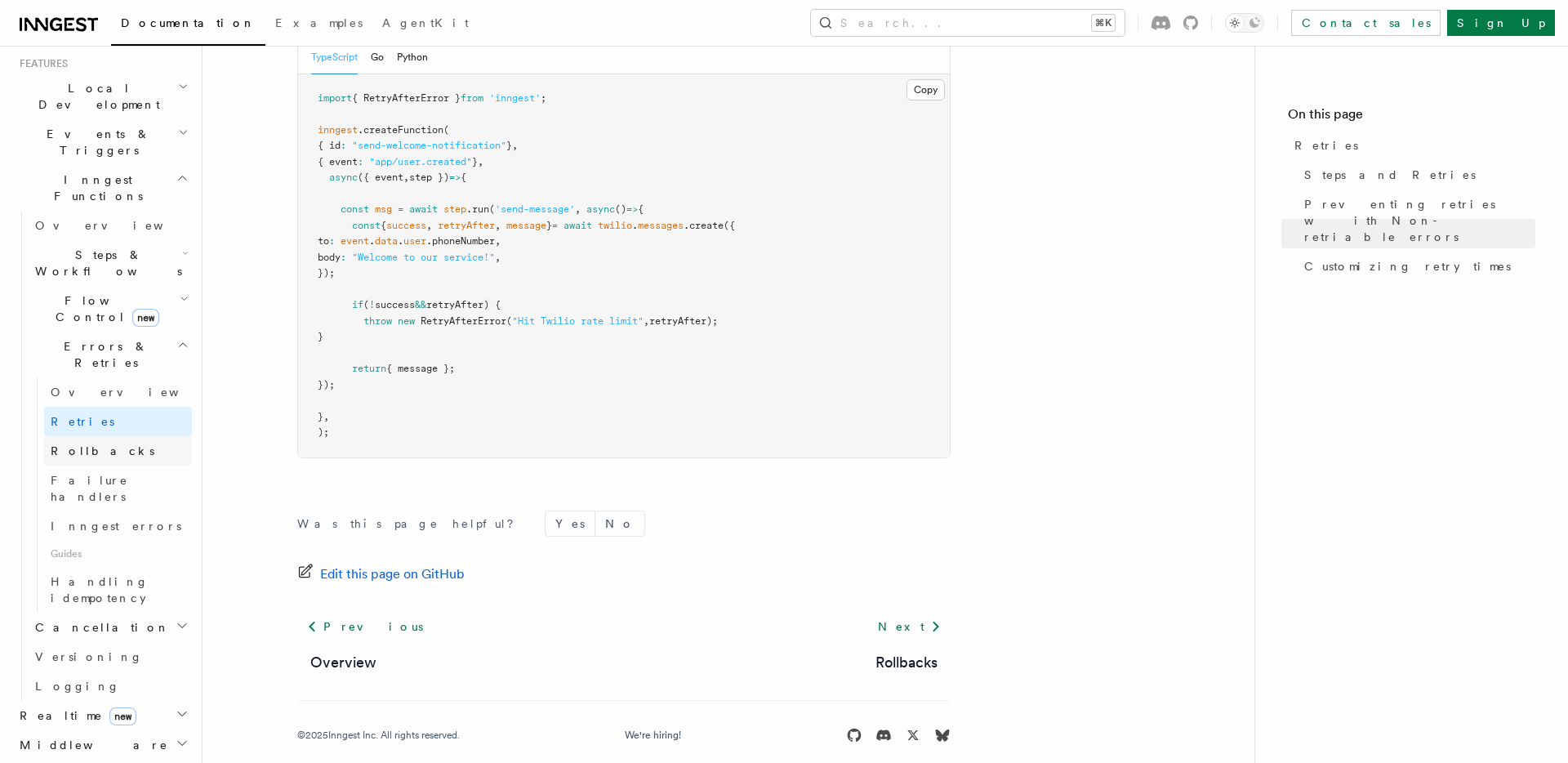
click at [119, 436] on link "Rollbacks" at bounding box center [117, 451] width 147 height 29
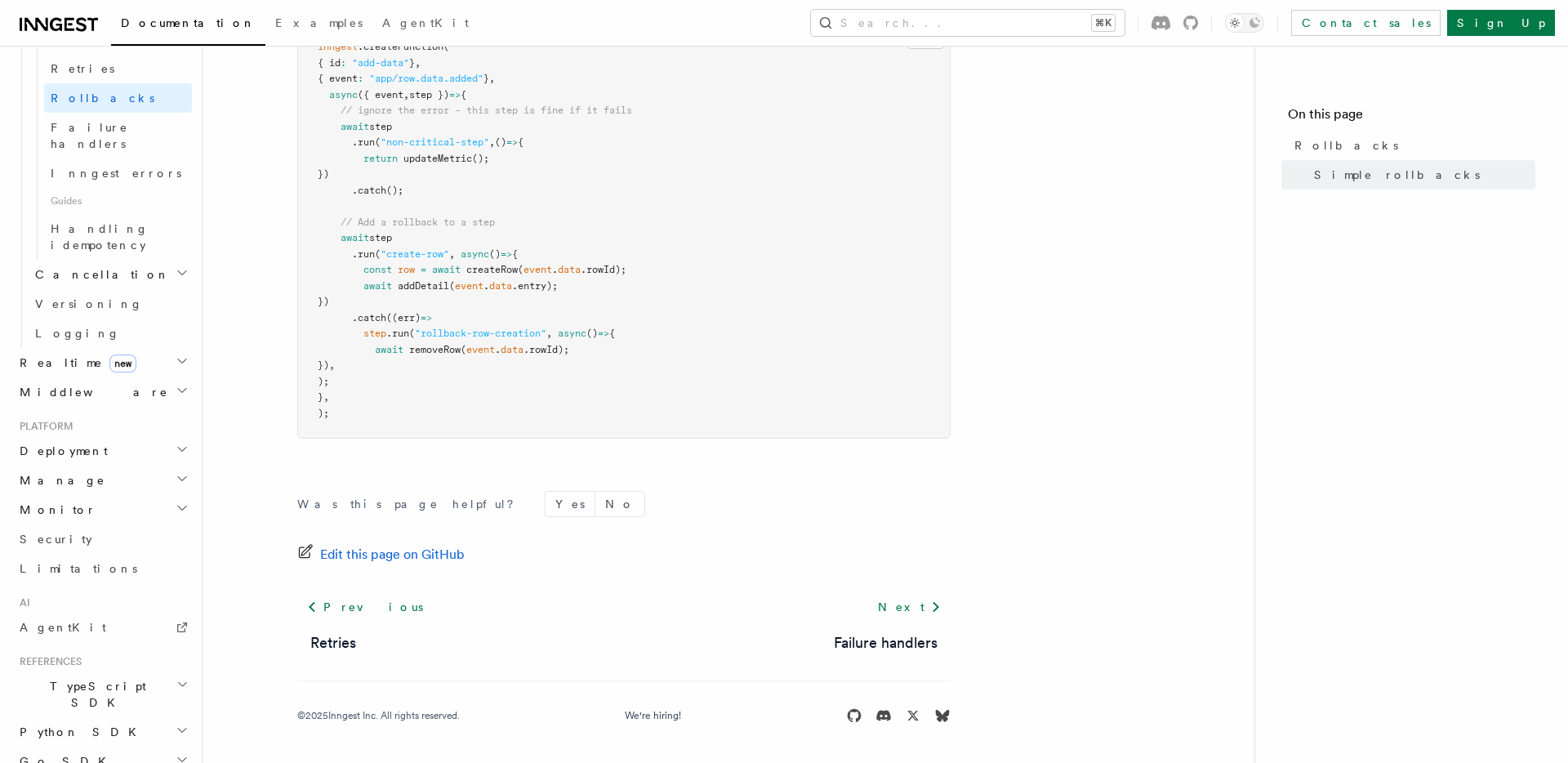
scroll to position [747, 0]
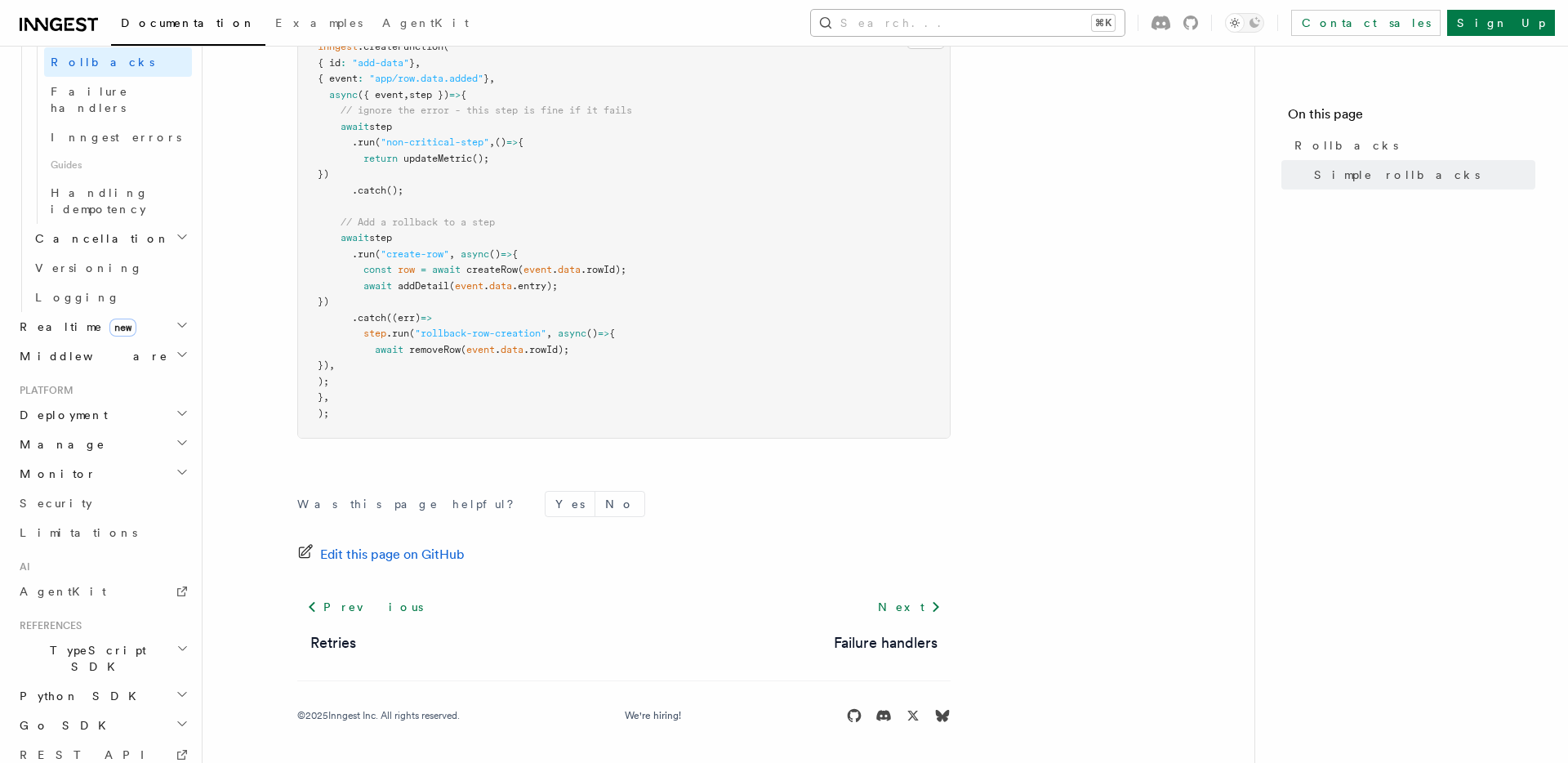
click at [1038, 25] on button "Search... ⌘K" at bounding box center [967, 23] width 314 height 26
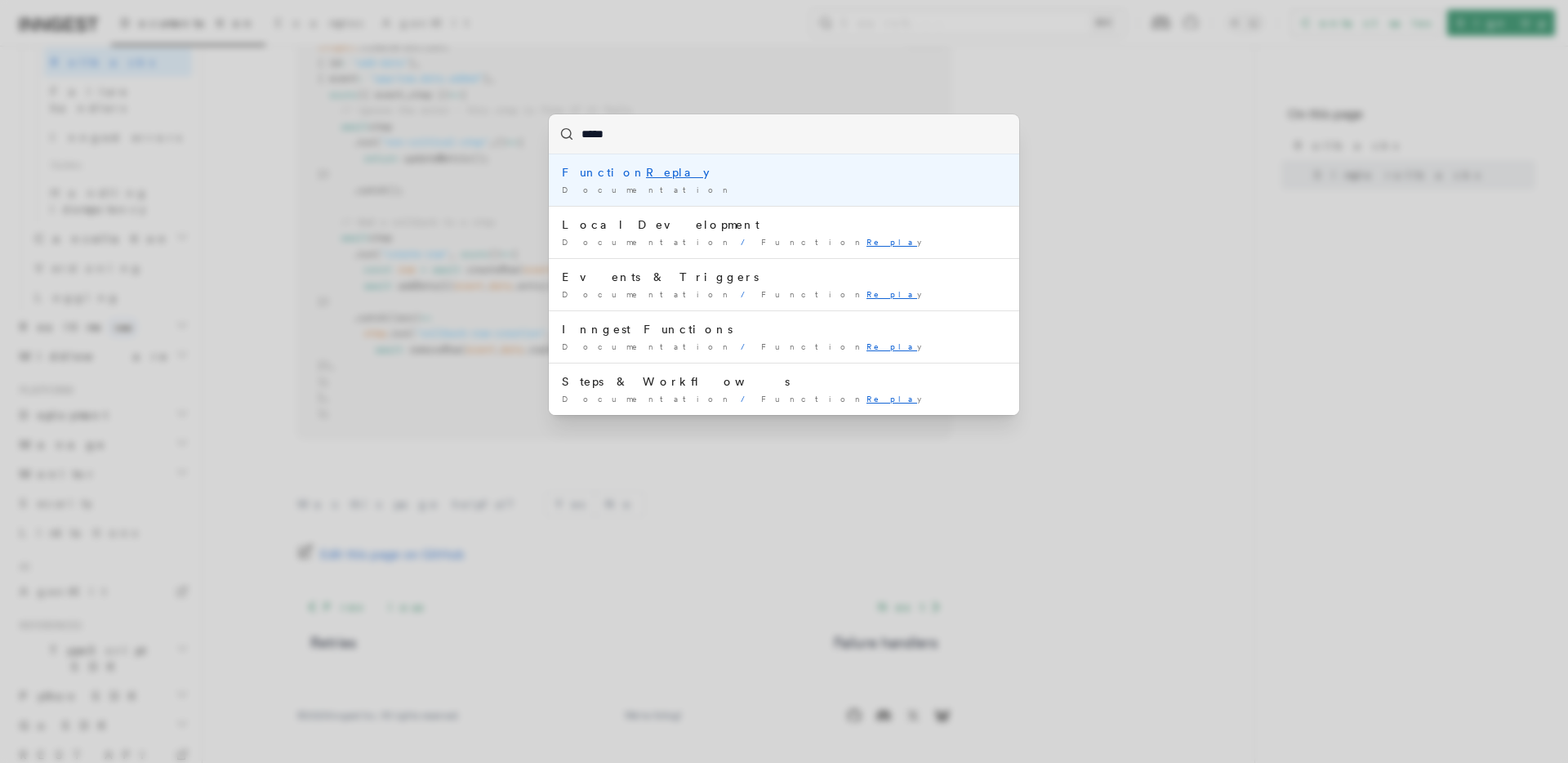
type input "******"
click at [772, 177] on div "Function Replay" at bounding box center [784, 172] width 444 height 16
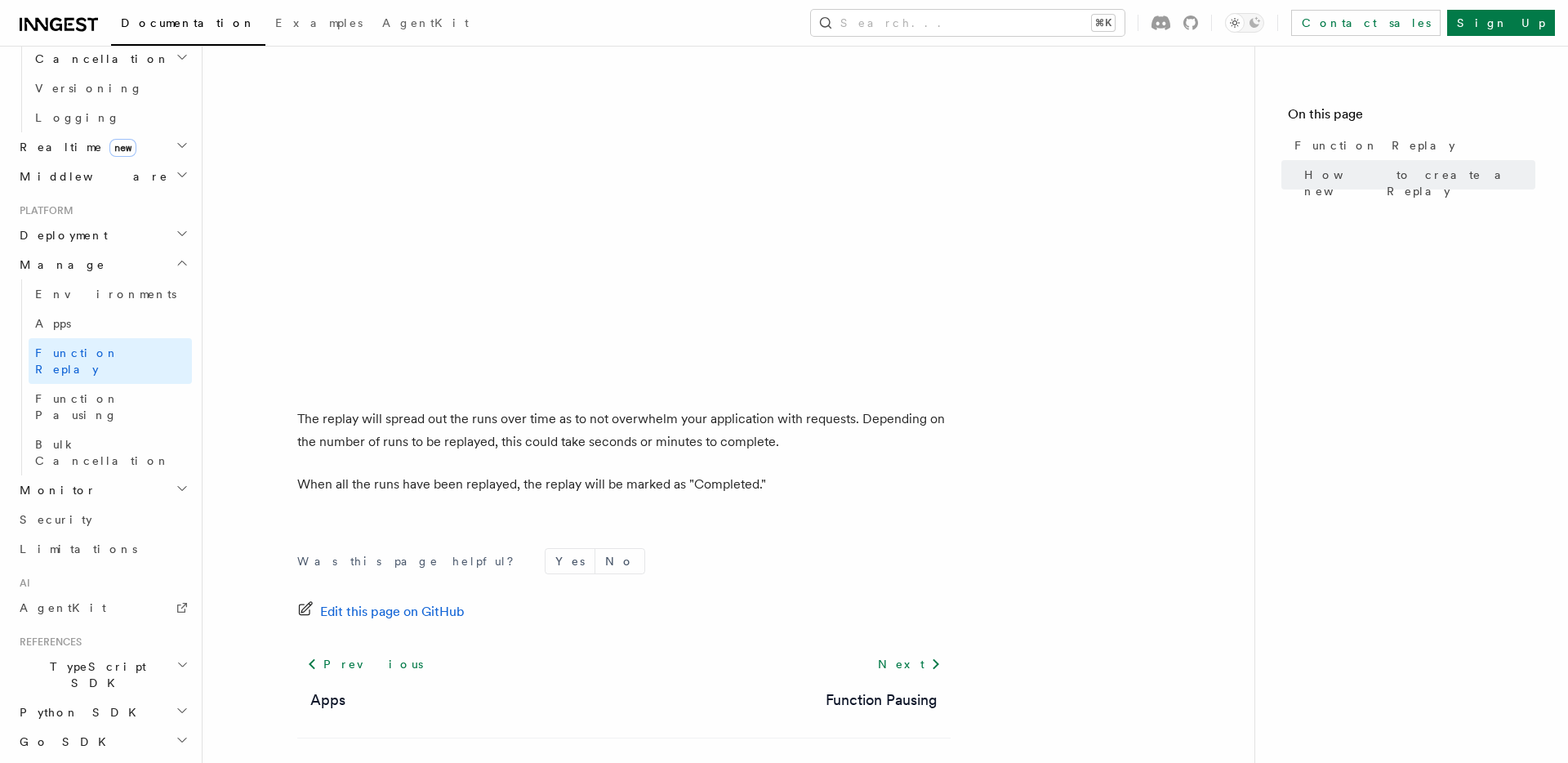
scroll to position [2697, 0]
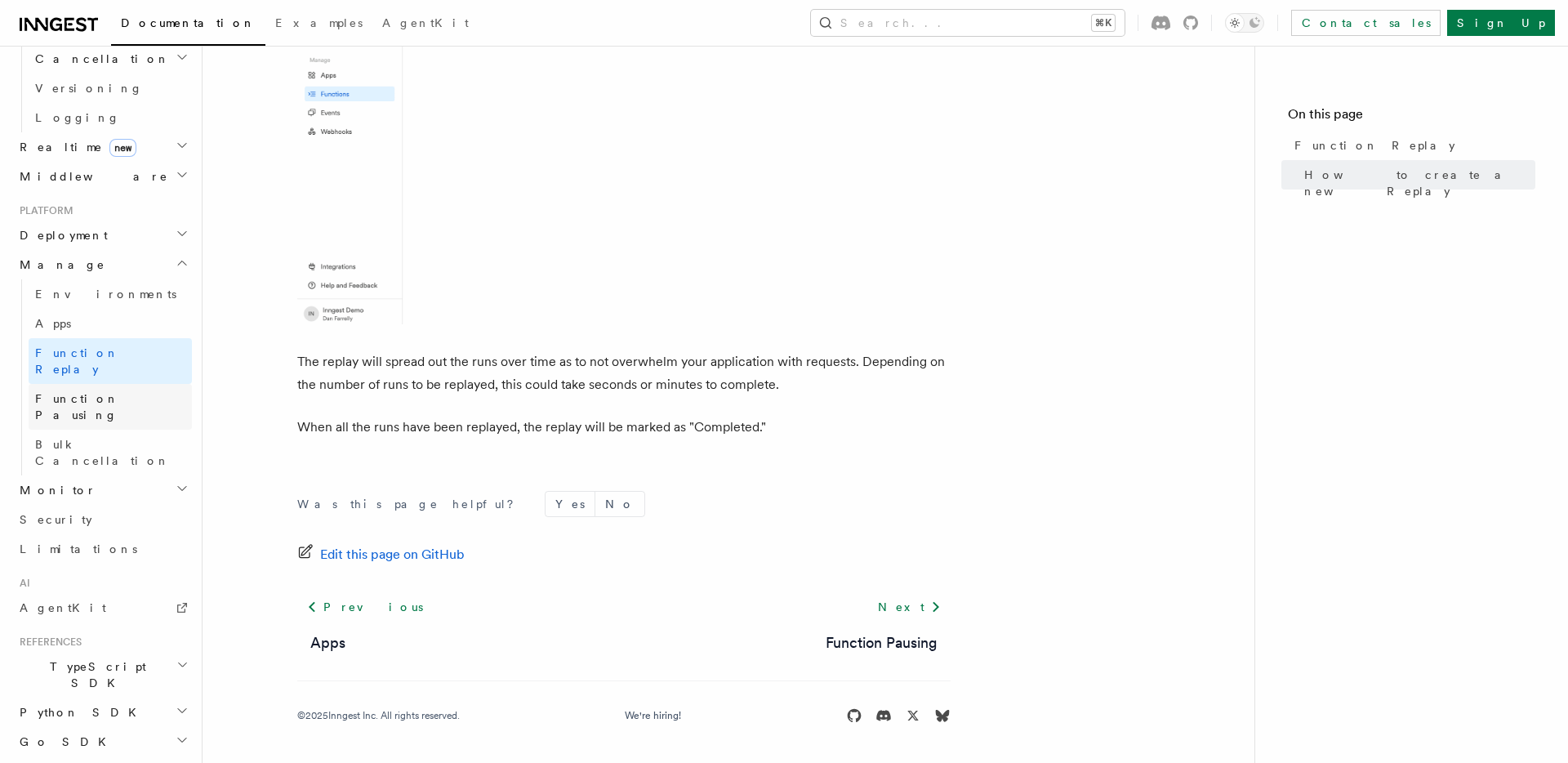
click at [128, 384] on link "Function Pausing" at bounding box center [109, 407] width 163 height 46
